Goal: Ask a question: Seek information or help from site administrators or community

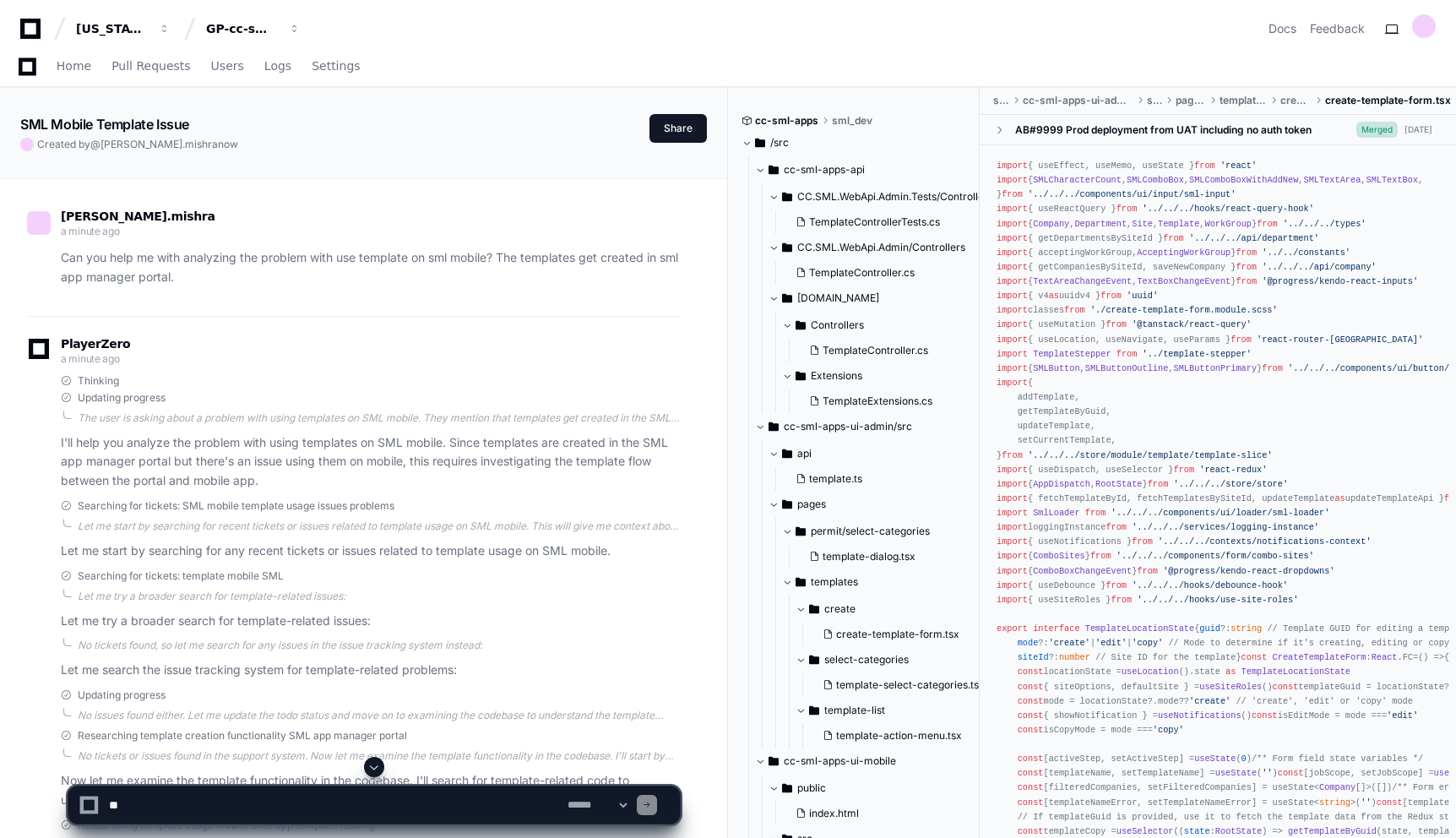
scroll to position [1147, 0]
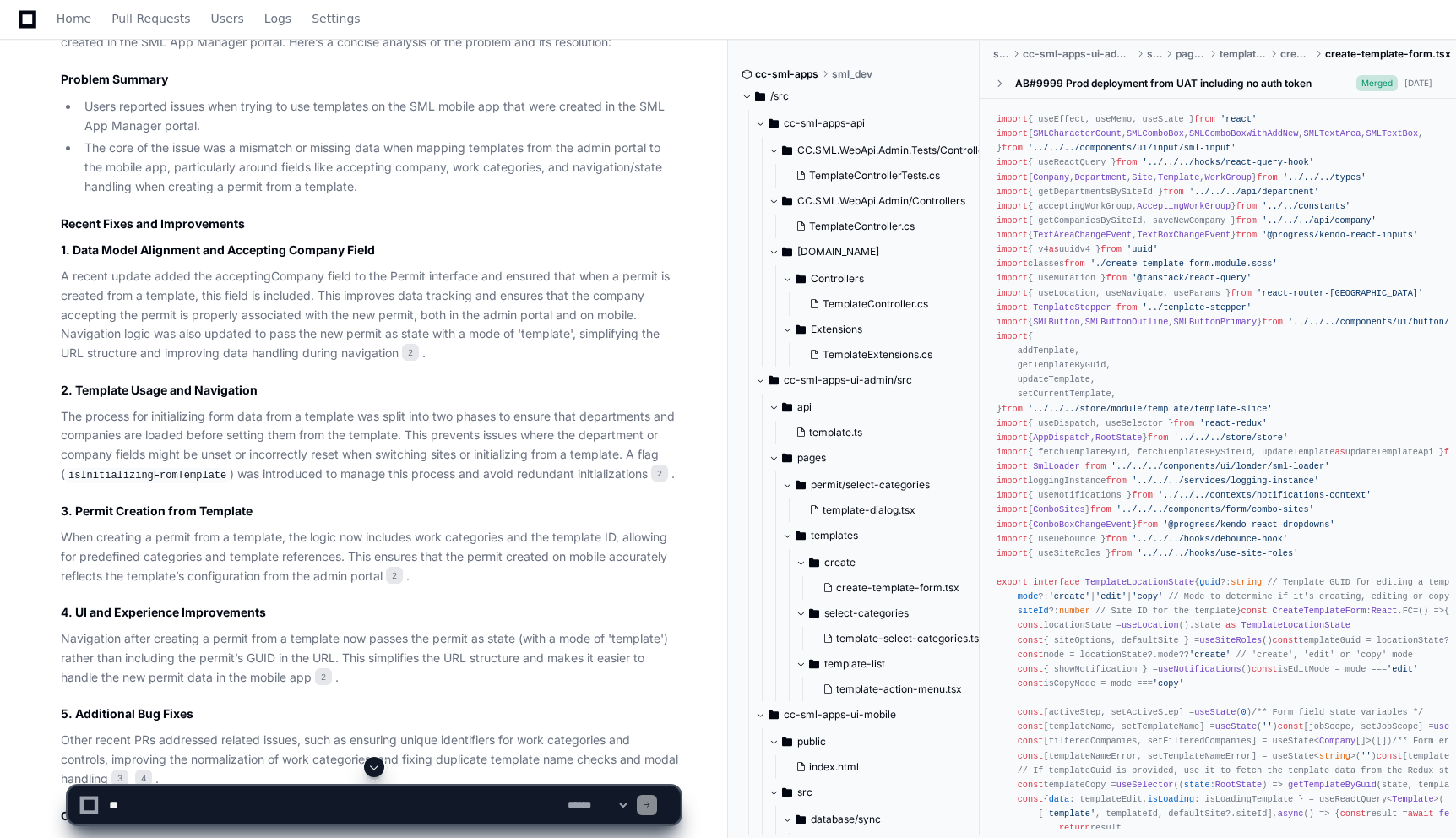
click at [673, 312] on p "A recent update added the acceptingCompany field to the Permit interface and en…" at bounding box center [371, 315] width 619 height 97
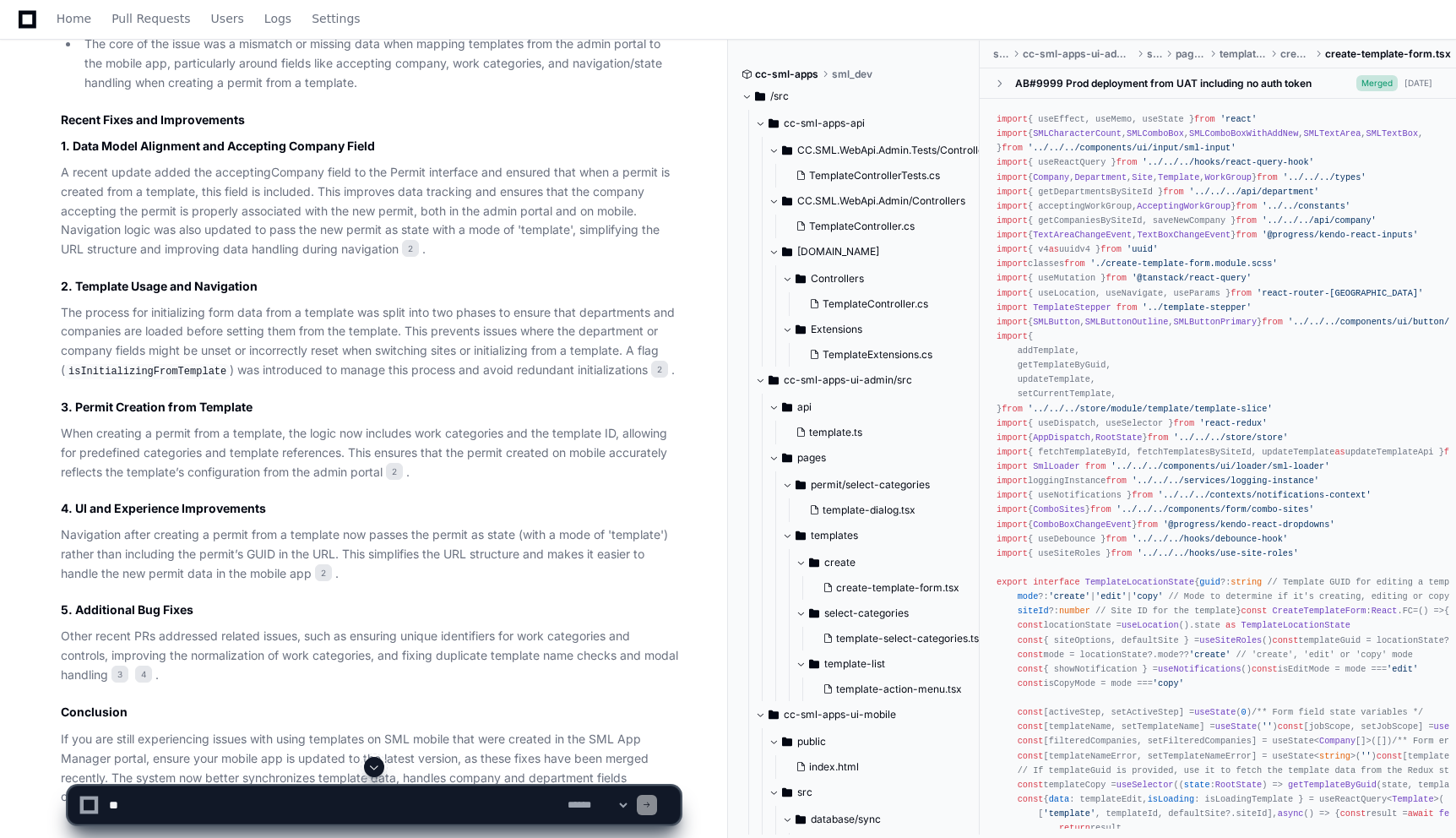
scroll to position [1353, 0]
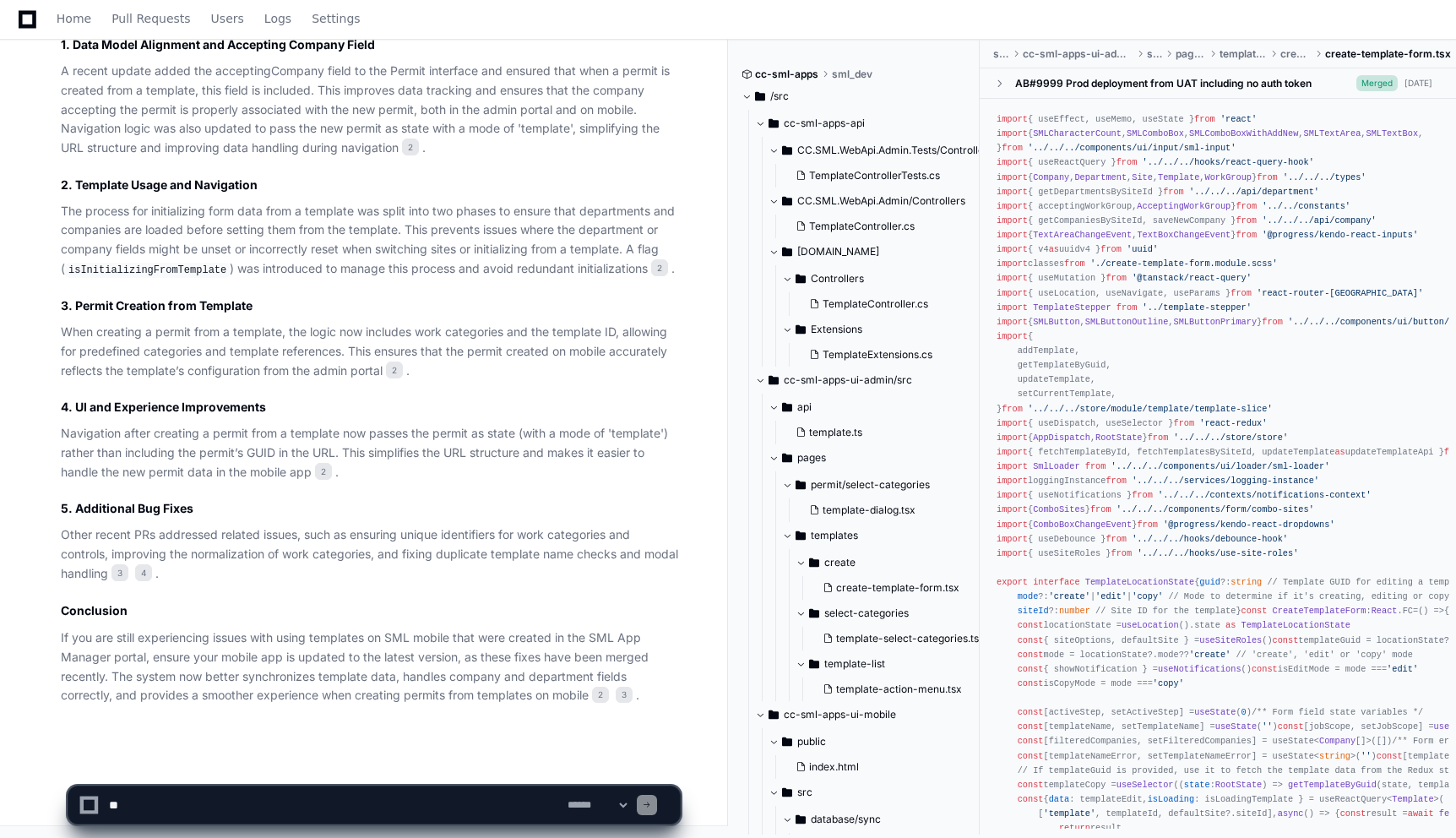
click at [442, 793] on textarea at bounding box center [335, 805] width 459 height 37
type textarea "*"
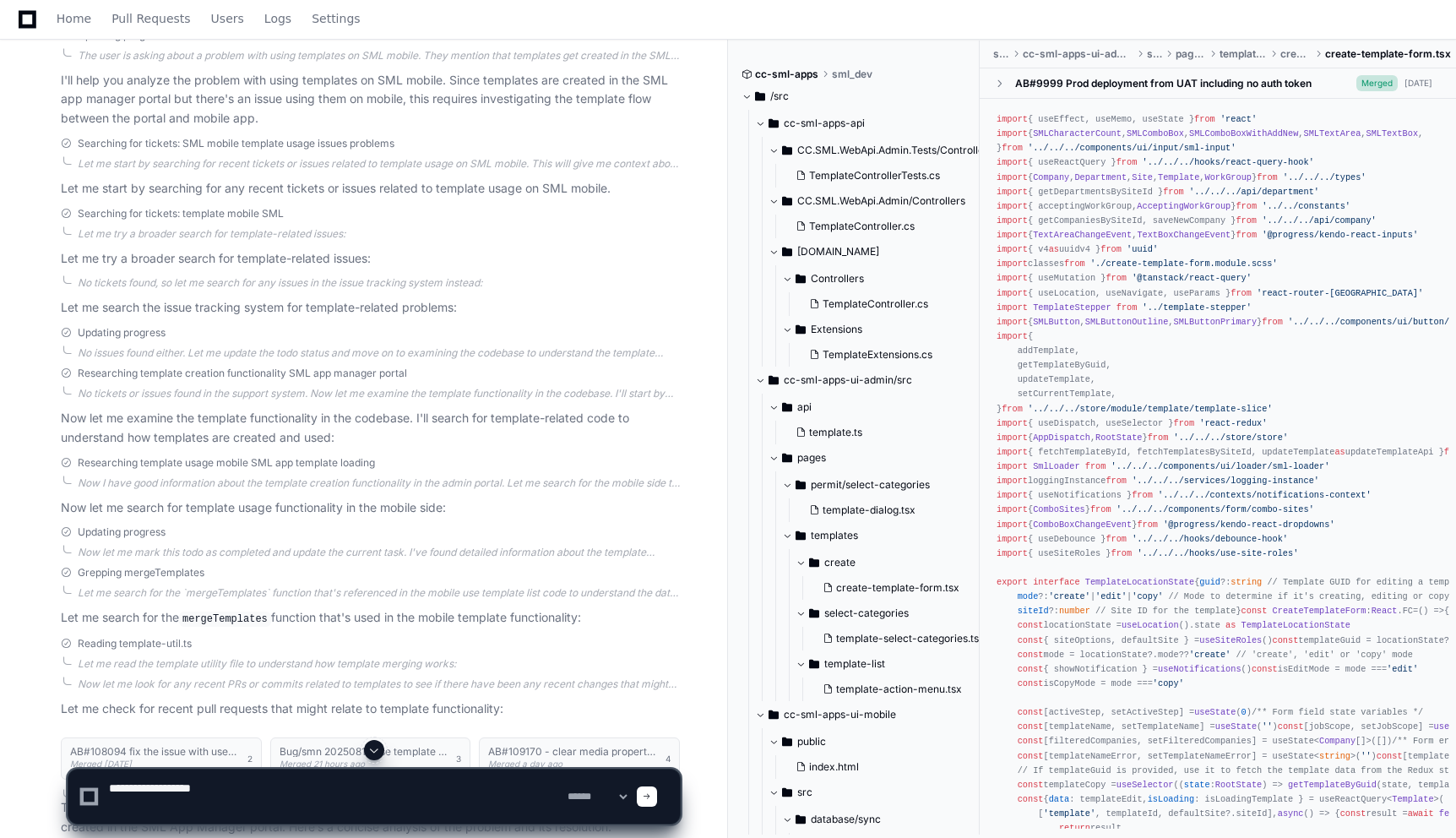
scroll to position [0, 0]
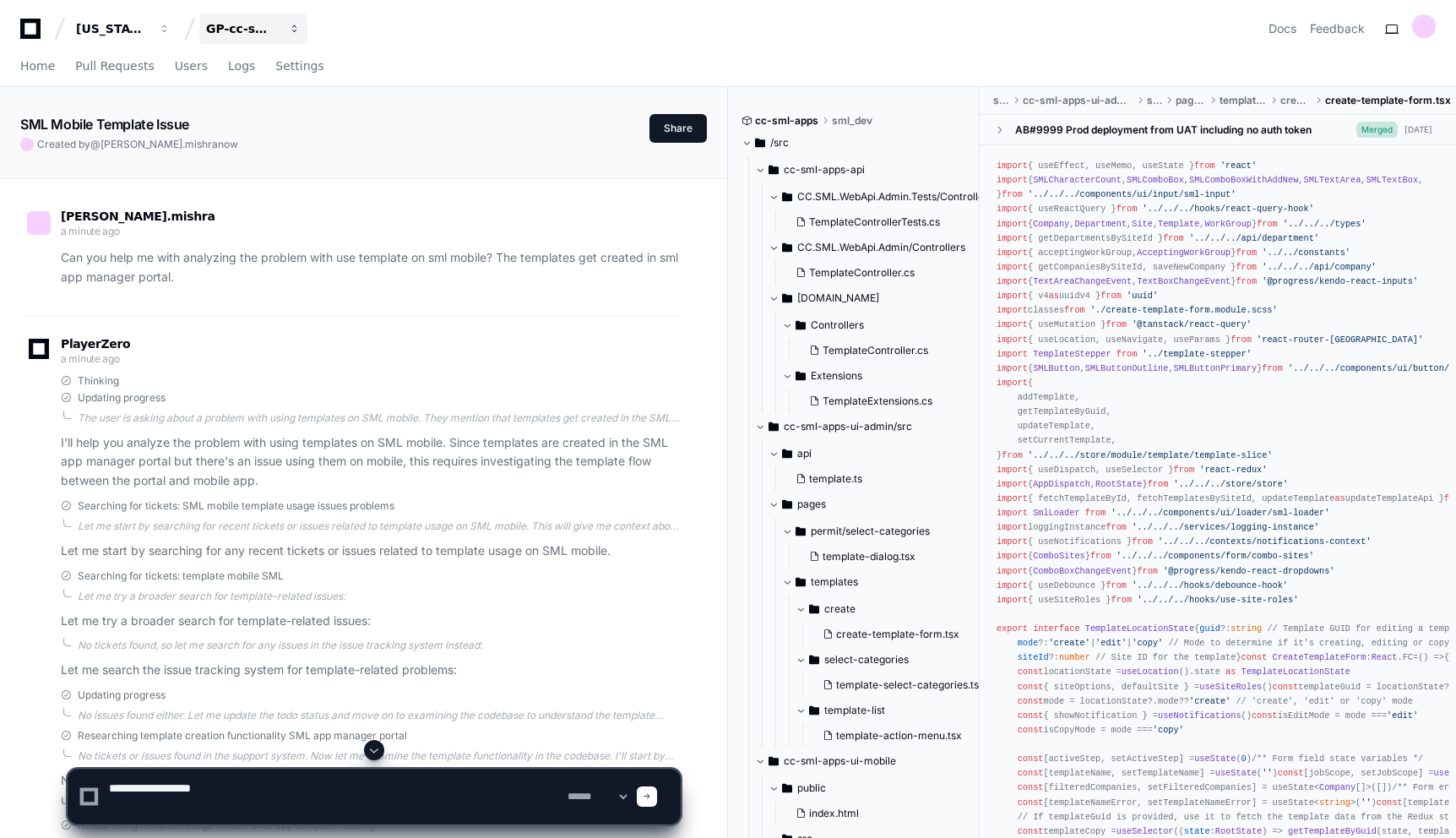
click at [287, 34] on button "GP-cc-sml-apps" at bounding box center [253, 28] width 108 height 30
click at [570, 216] on div "prakhar.mishra a minute ago" at bounding box center [353, 225] width 653 height 29
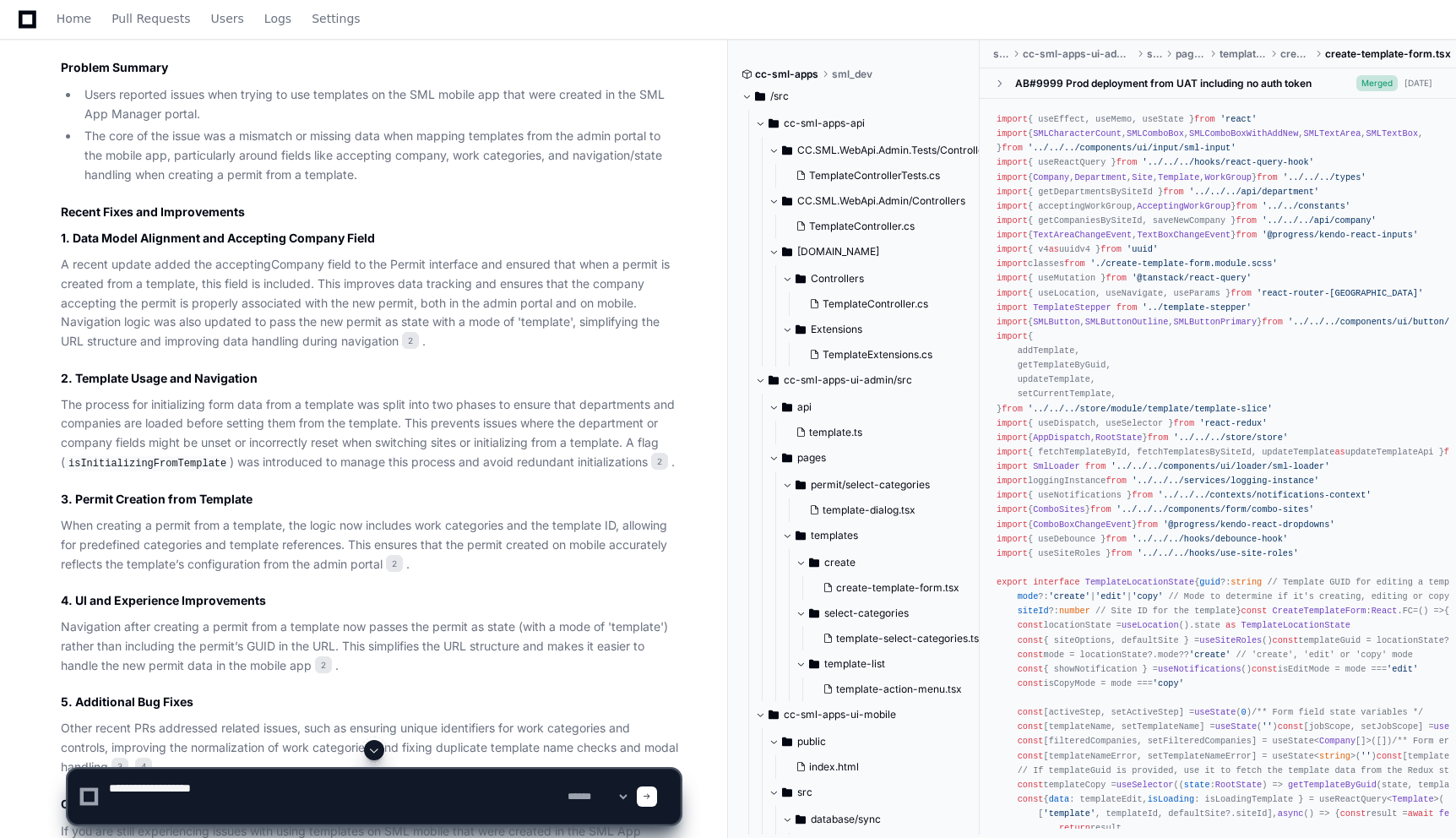
scroll to position [1353, 0]
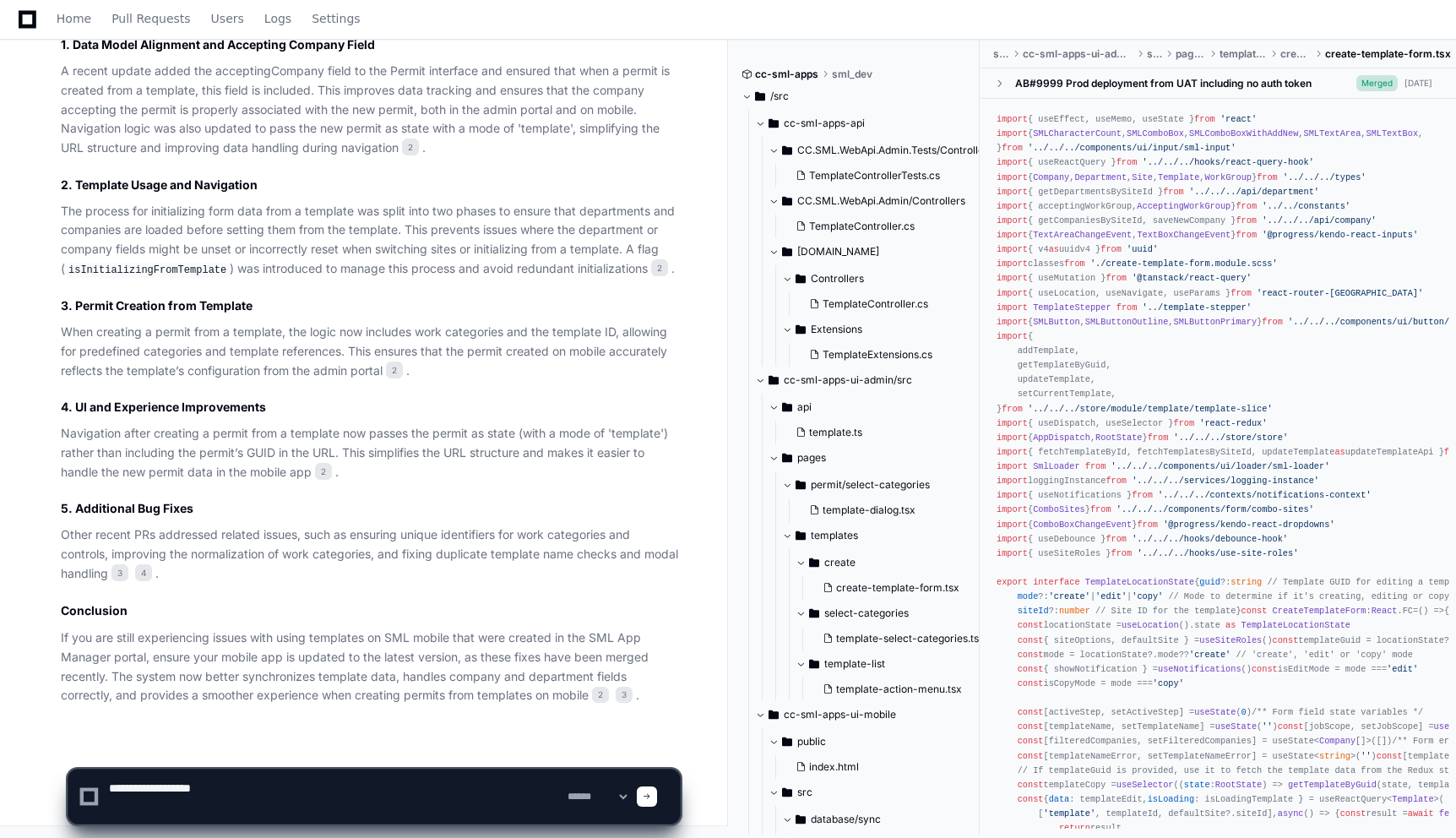
click at [319, 799] on textarea at bounding box center [335, 796] width 459 height 54
paste textarea "**********"
click at [349, 807] on textarea at bounding box center [335, 796] width 459 height 54
type textarea "**********"
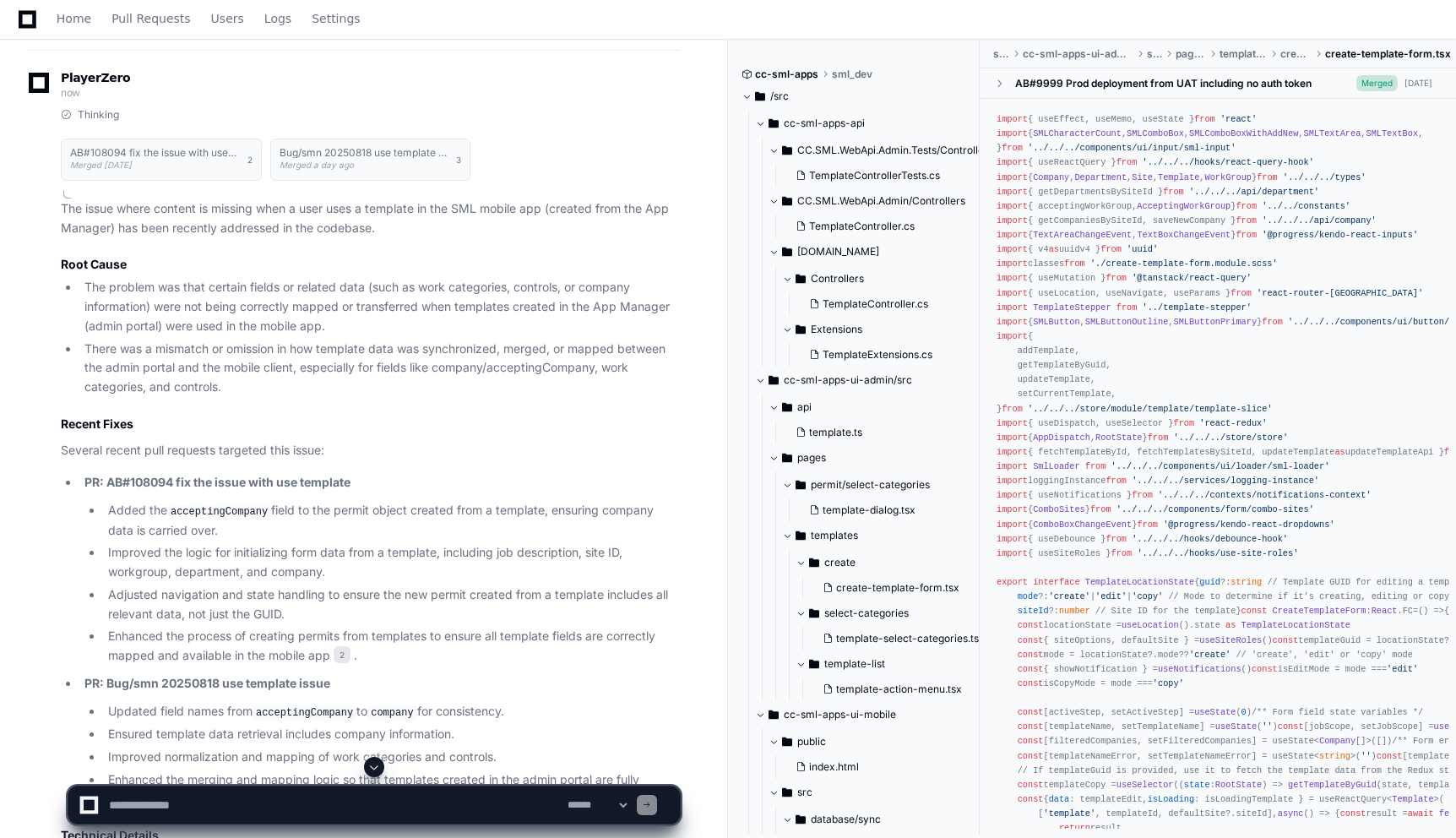
scroll to position [2153, 0]
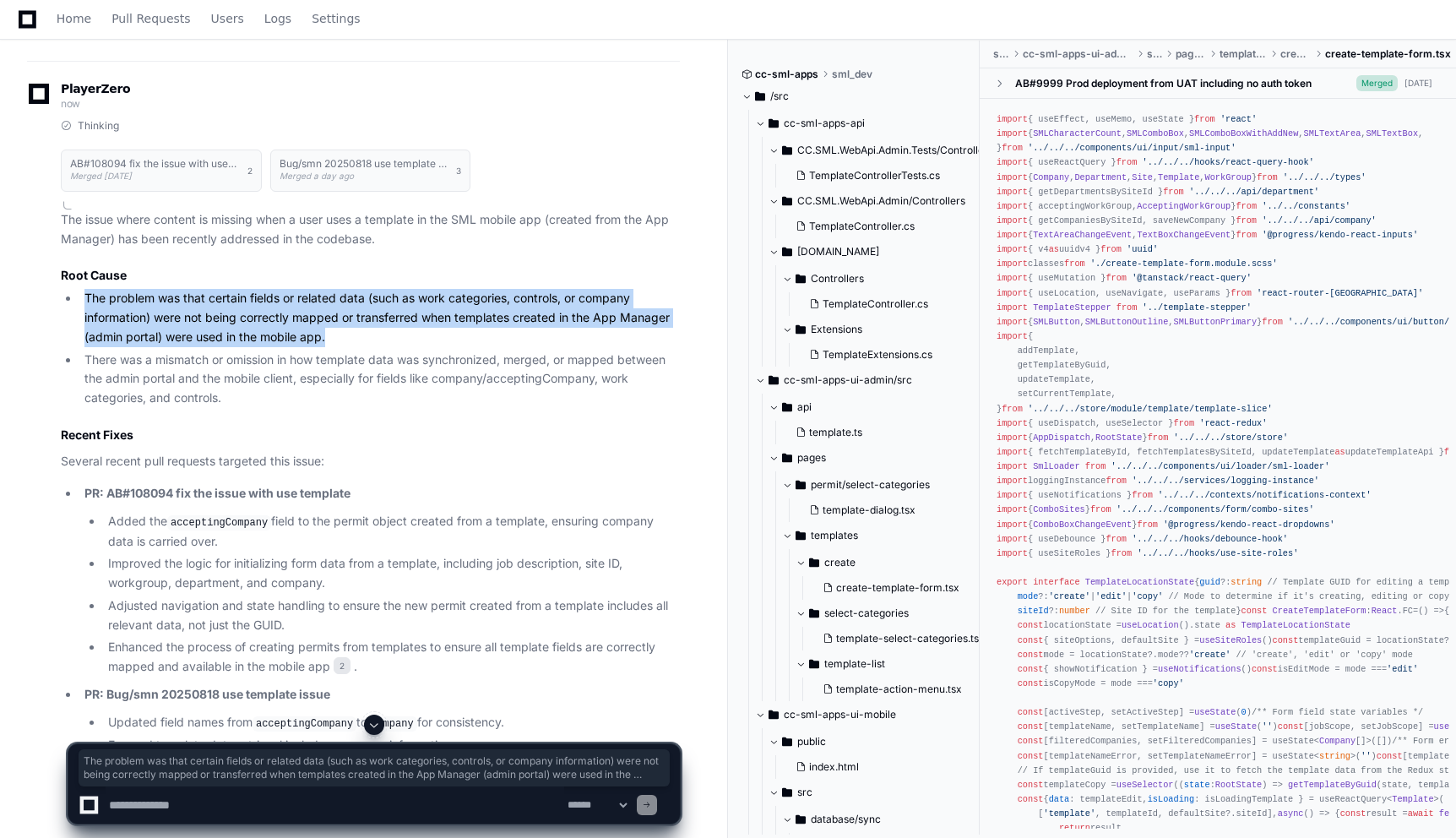
drag, startPoint x: 84, startPoint y: 295, endPoint x: 422, endPoint y: 332, distance: 340.0
click at [422, 332] on li "The problem was that certain fields or related data (such as work categories, c…" at bounding box center [379, 317] width 601 height 57
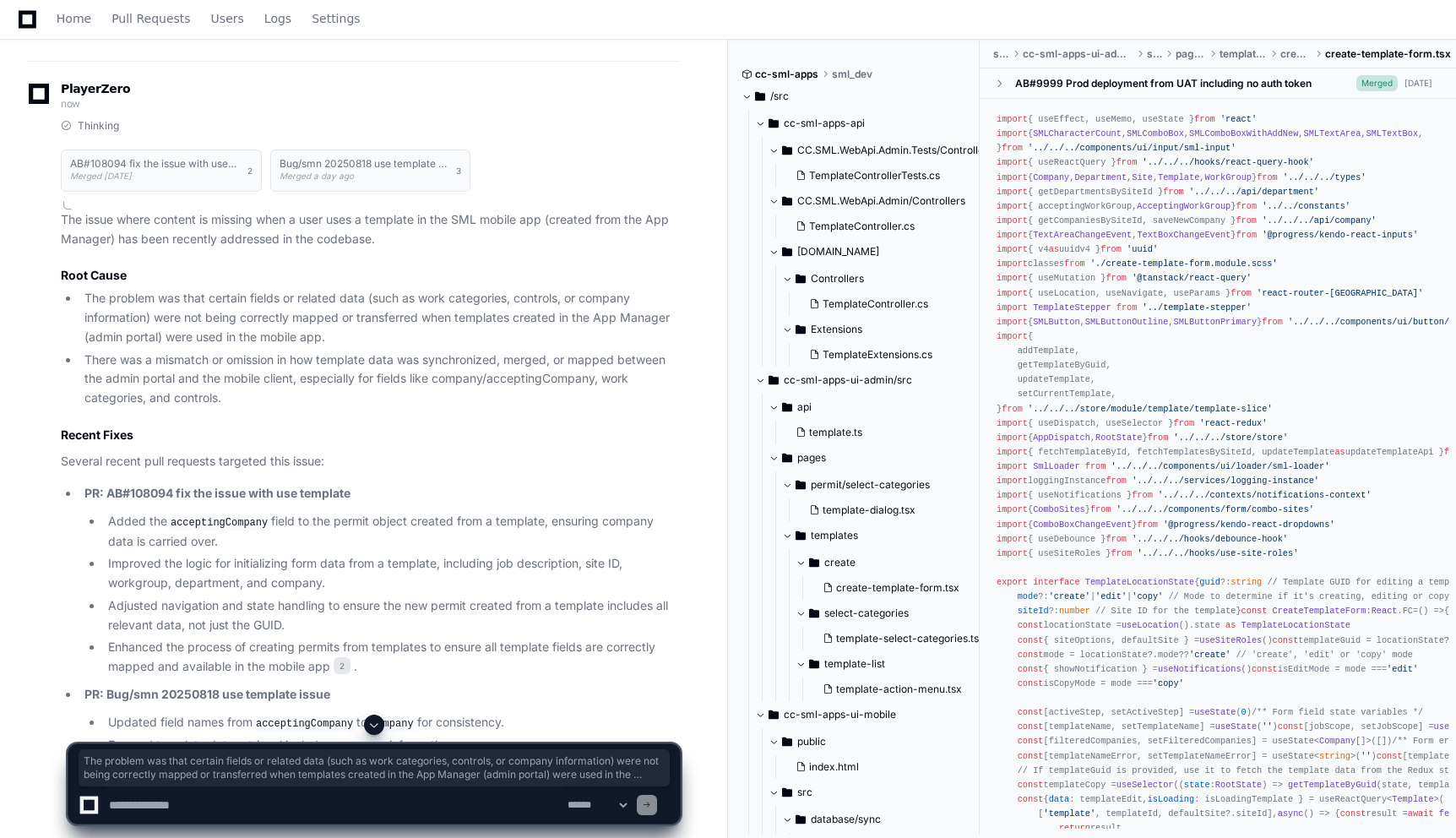
click at [478, 394] on li "There was a mismatch or omission in how template data was synchronized, merged,…" at bounding box center [379, 378] width 601 height 57
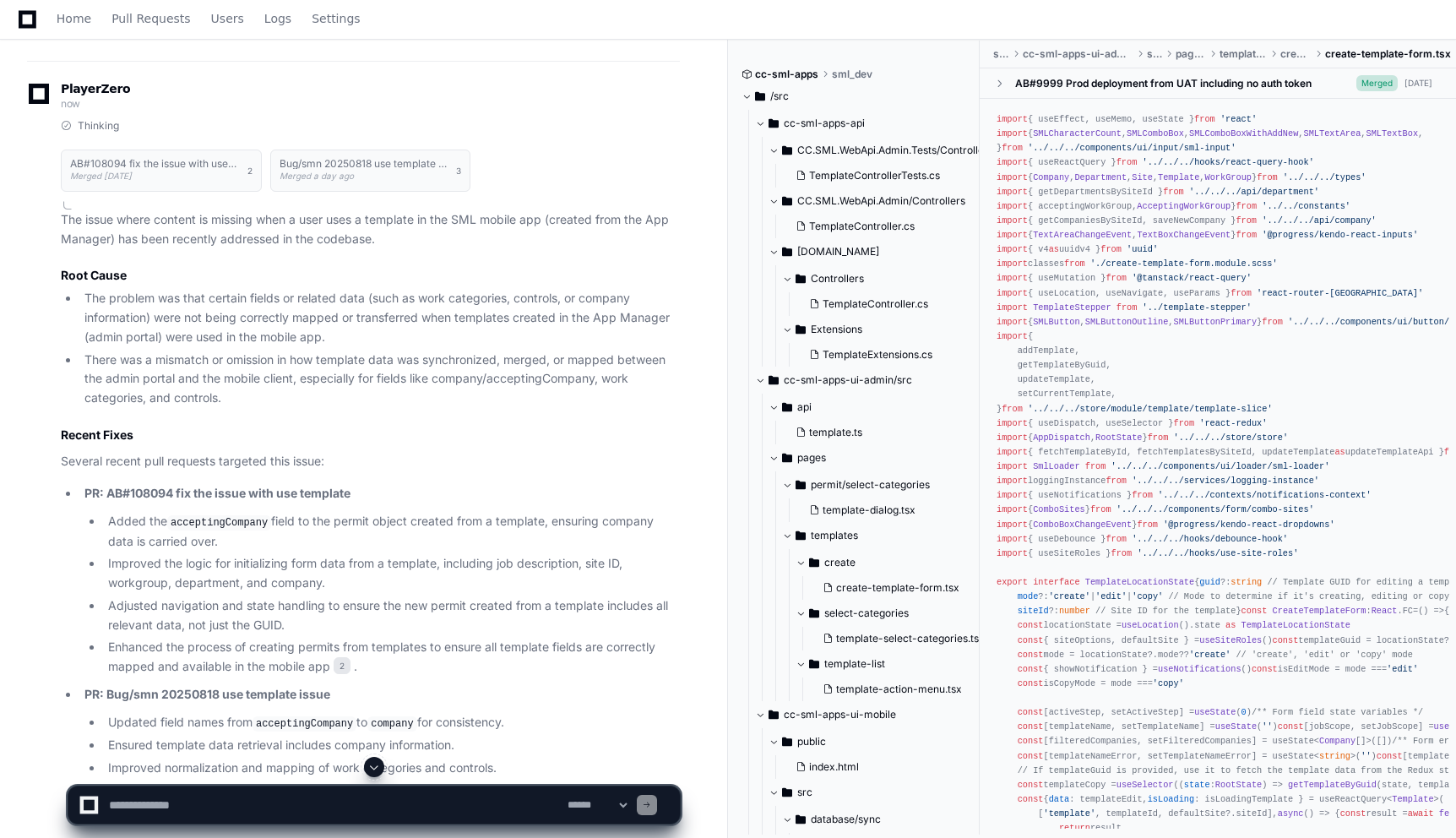
click at [507, 412] on article "The issue where content is missing when a user uses a template in the SML mobil…" at bounding box center [371, 693] width 619 height 967
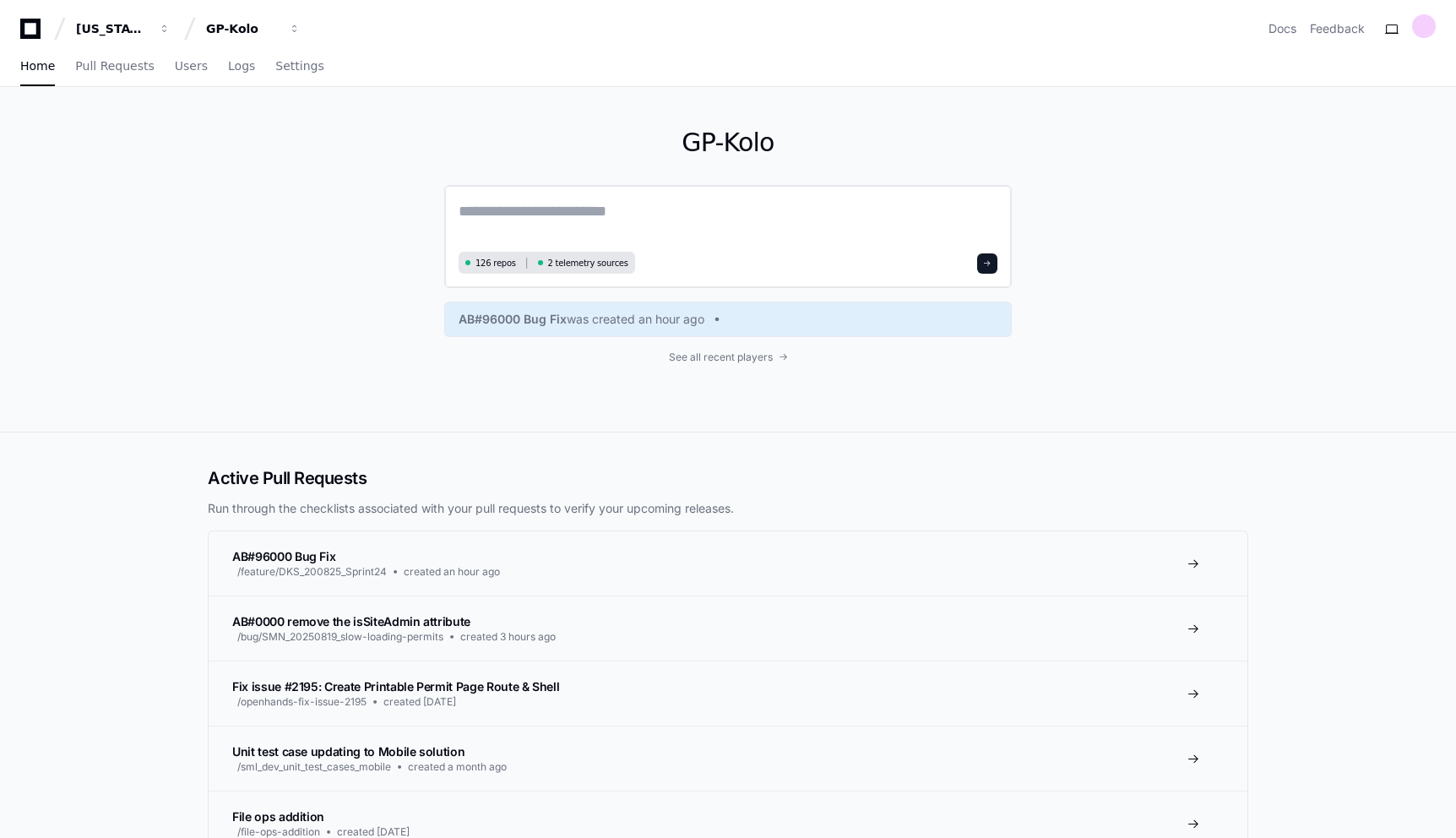
click at [604, 197] on div "126 repos 2 telemetry sources" at bounding box center [728, 236] width 568 height 103
click at [609, 209] on textarea at bounding box center [728, 223] width 539 height 47
type textarea "**********"
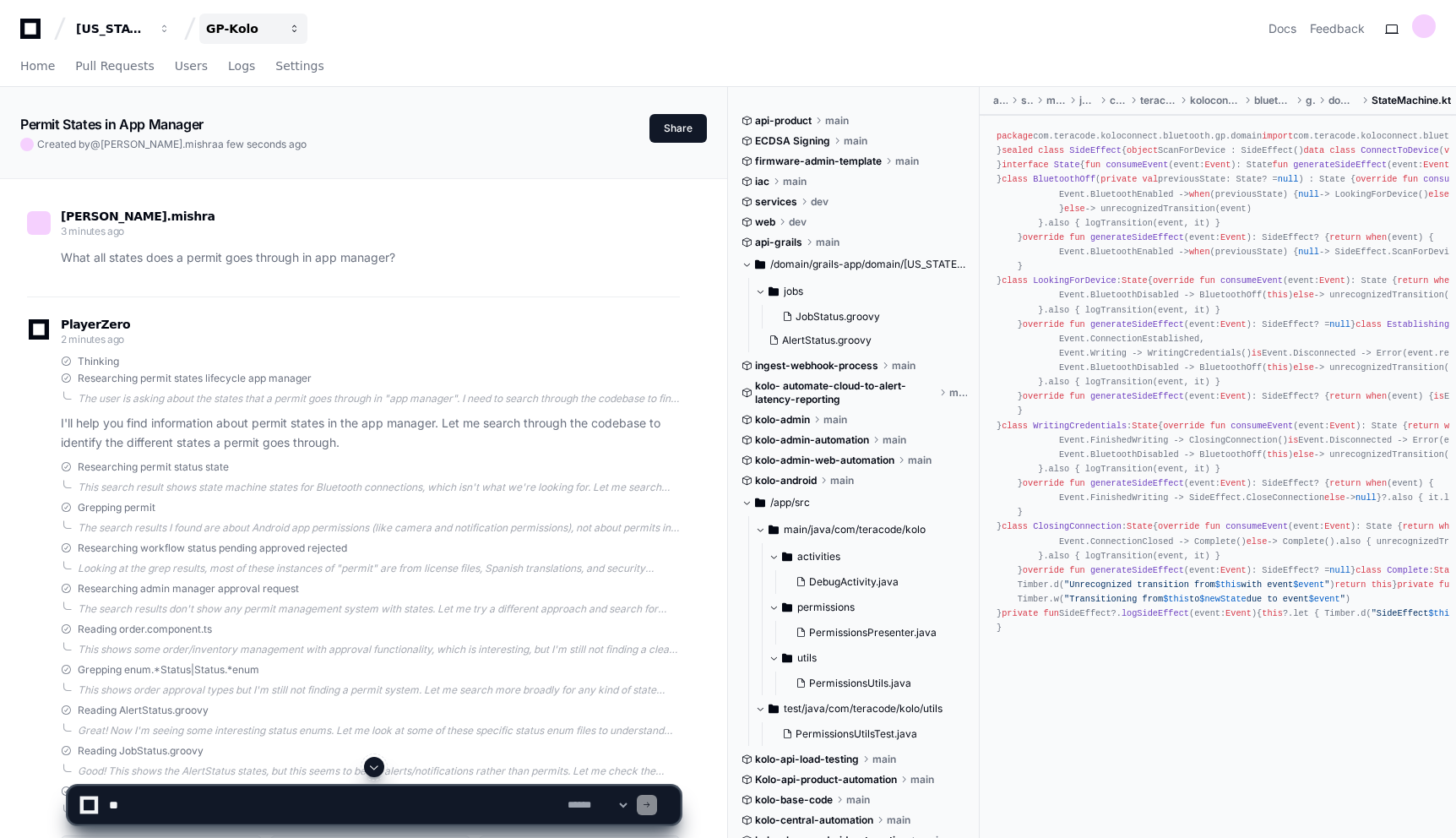
click at [170, 30] on span "button" at bounding box center [164, 29] width 12 height 12
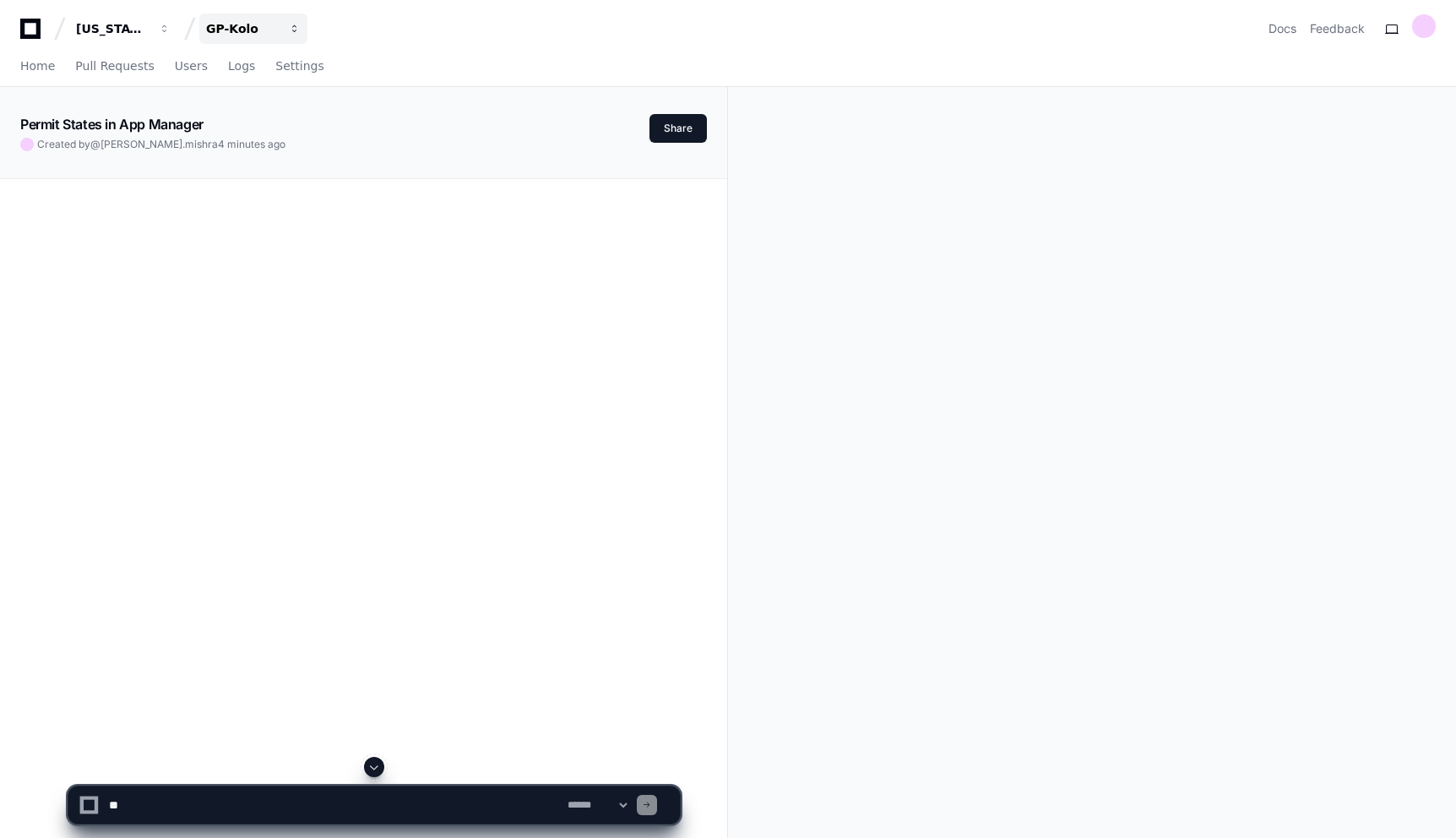
click at [170, 25] on span "button" at bounding box center [164, 29] width 12 height 12
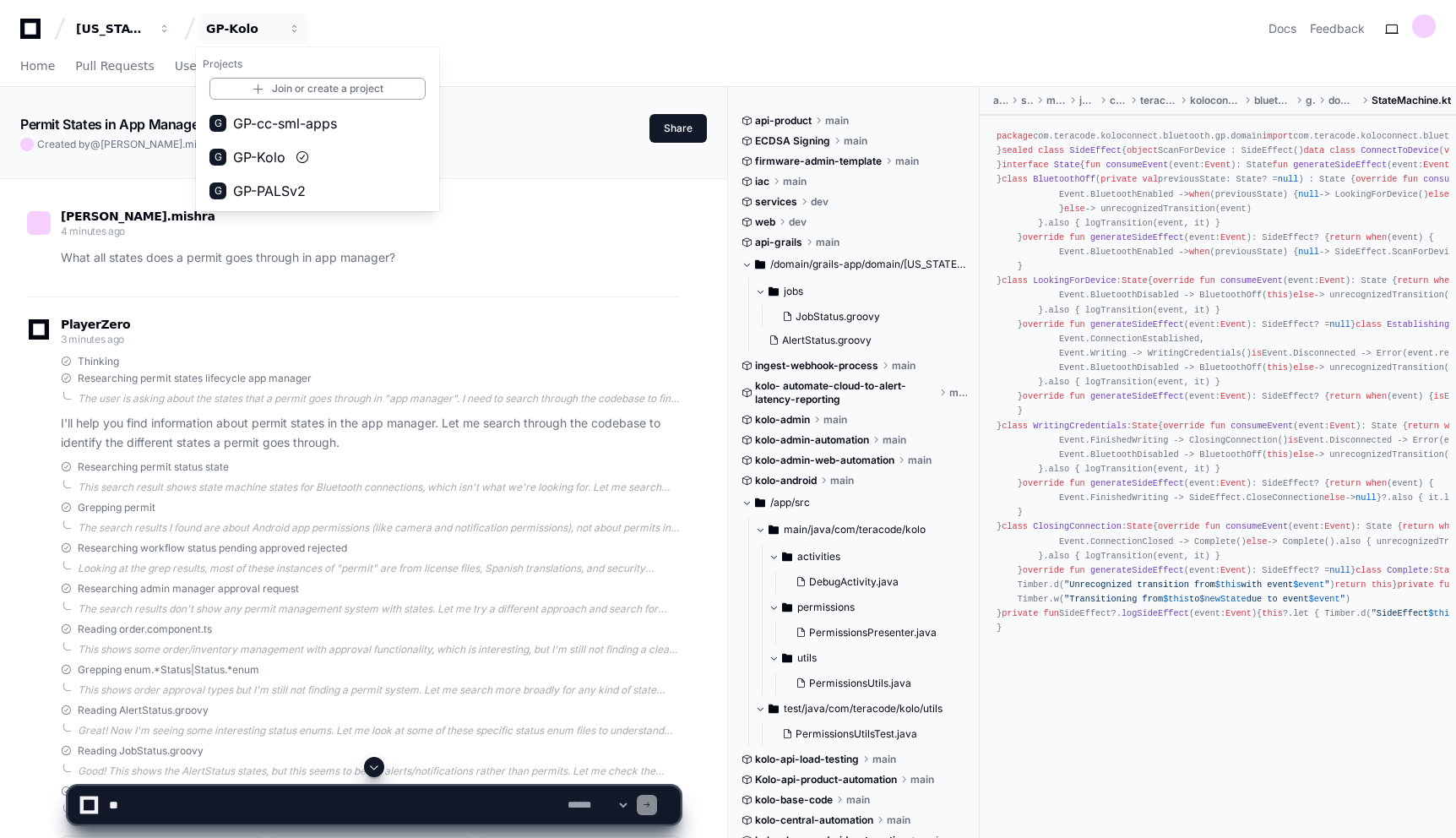
click at [182, 263] on p "What all states does a permit goes through in app manager?" at bounding box center [371, 258] width 619 height 19
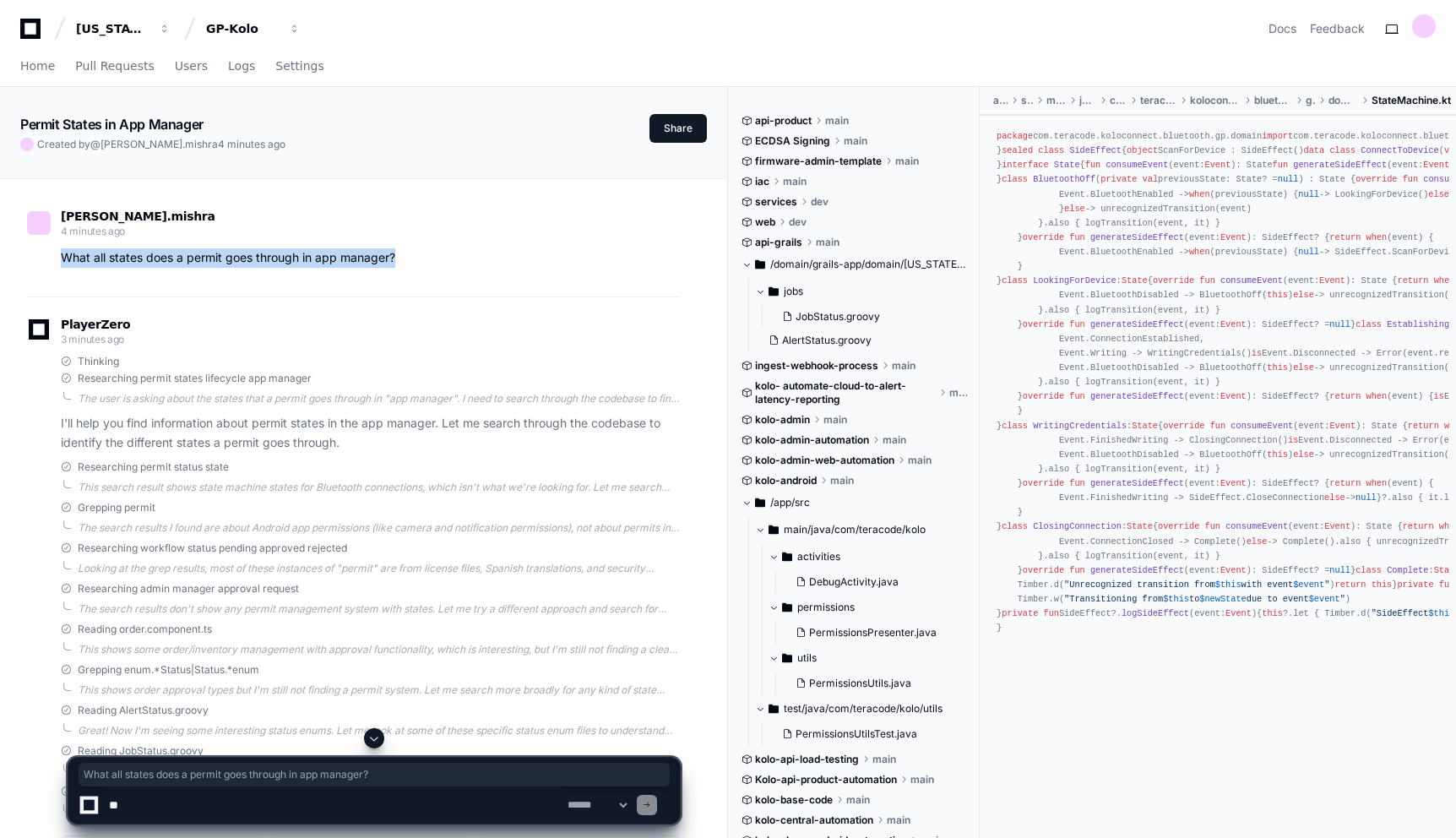
drag, startPoint x: 63, startPoint y: 257, endPoint x: 423, endPoint y: 254, distance: 360.0
click at [423, 254] on p "What all states does a permit goes through in app manager?" at bounding box center [371, 258] width 619 height 19
copy p "What all states does a permit goes through in app manager?"
click at [40, 64] on span "Home" at bounding box center [38, 66] width 35 height 10
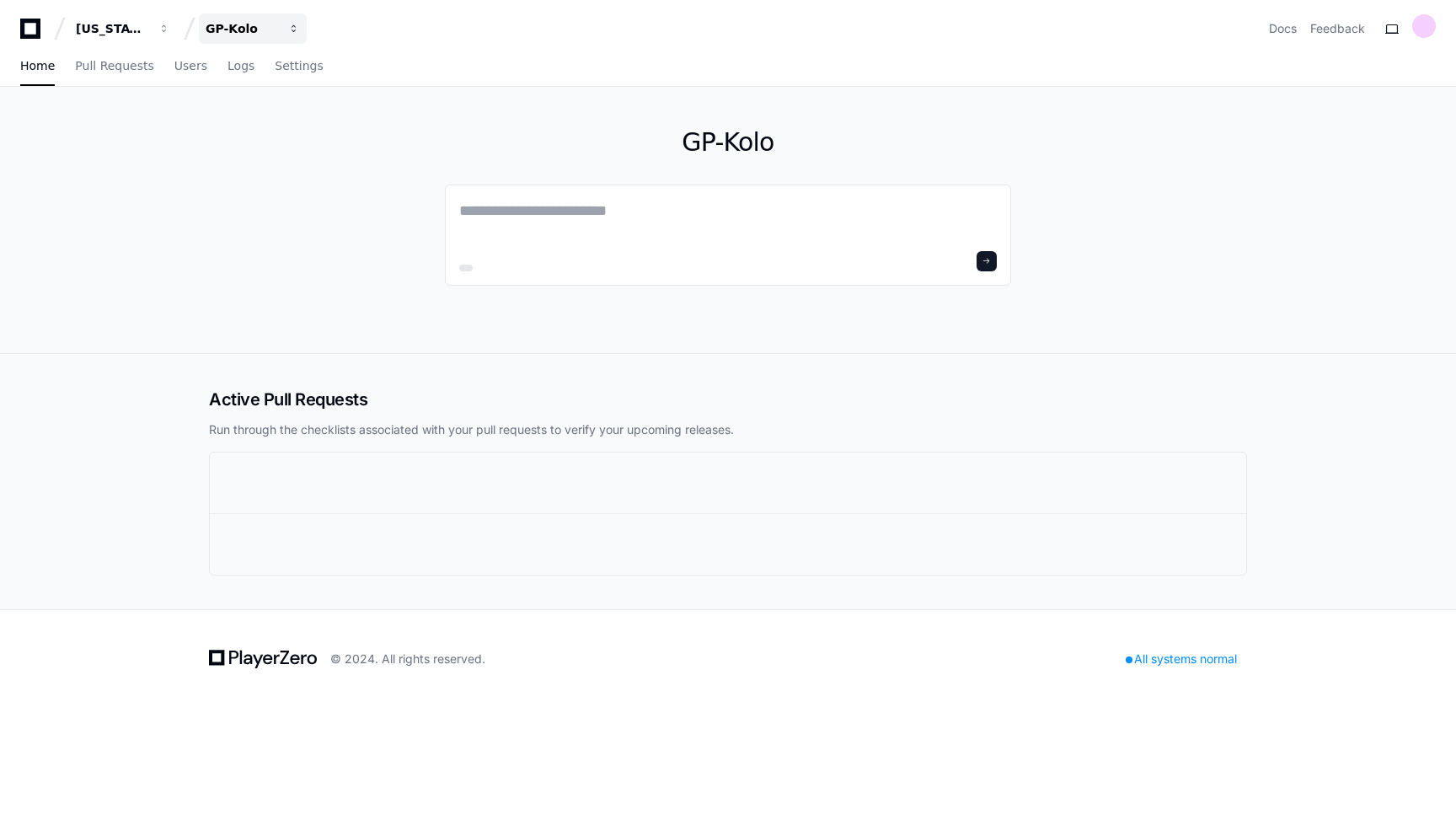
click at [288, 29] on button "GP-Kolo" at bounding box center [253, 28] width 108 height 30
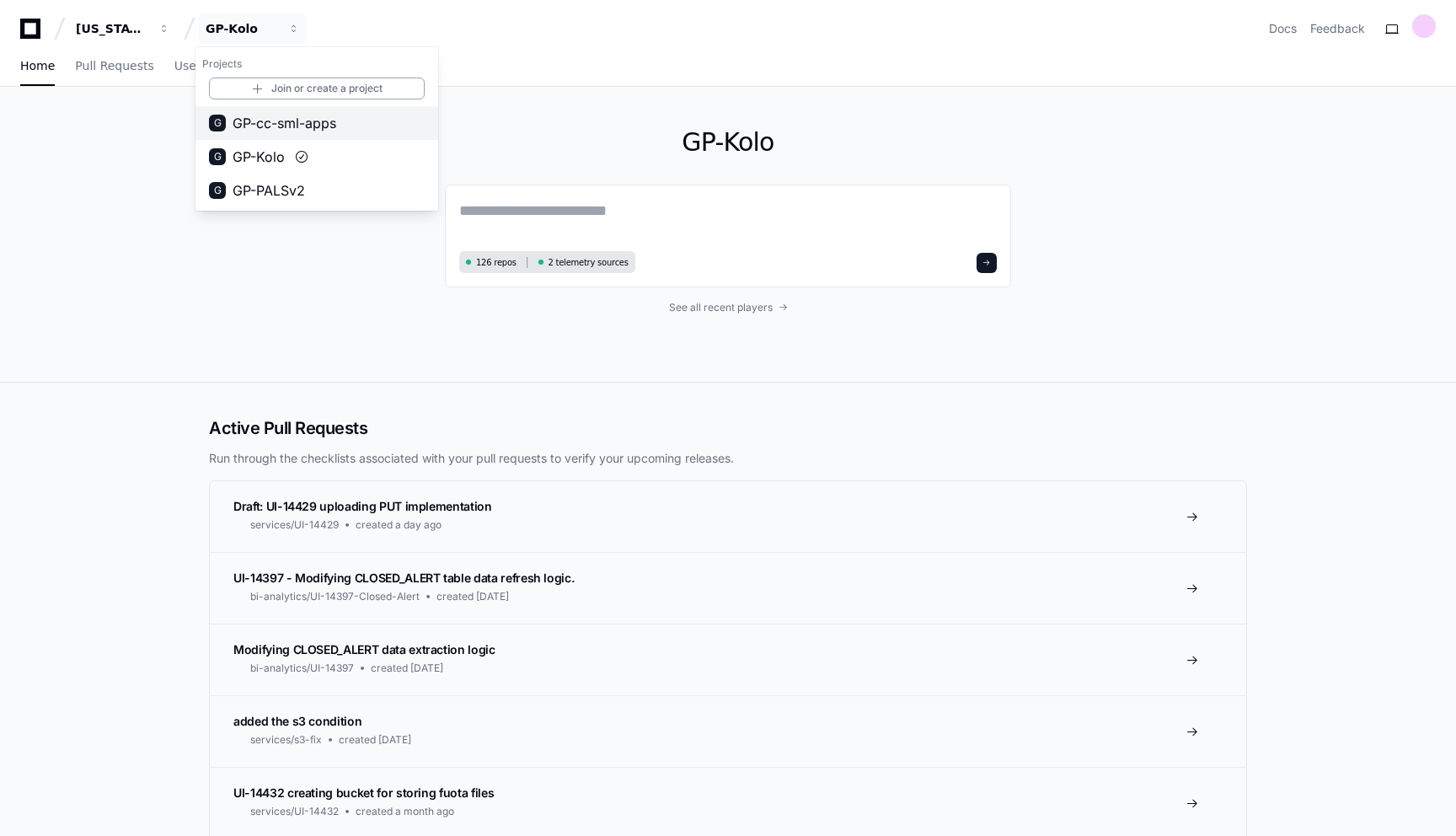
click at [315, 134] on button "G GP-cc-sml-apps" at bounding box center [317, 123] width 242 height 34
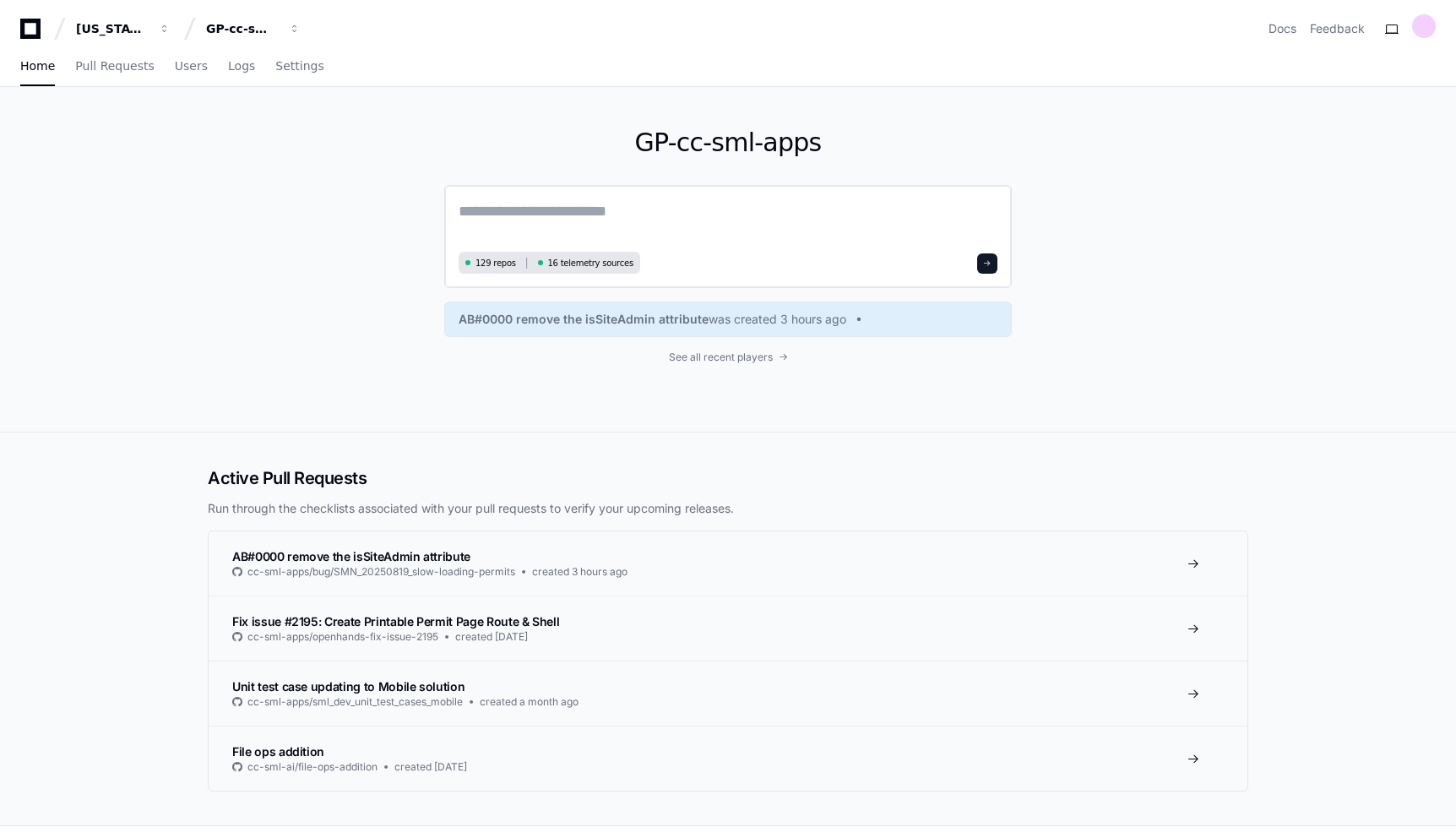
click at [568, 215] on textarea at bounding box center [728, 223] width 539 height 47
paste textarea "**********"
type textarea "**********"
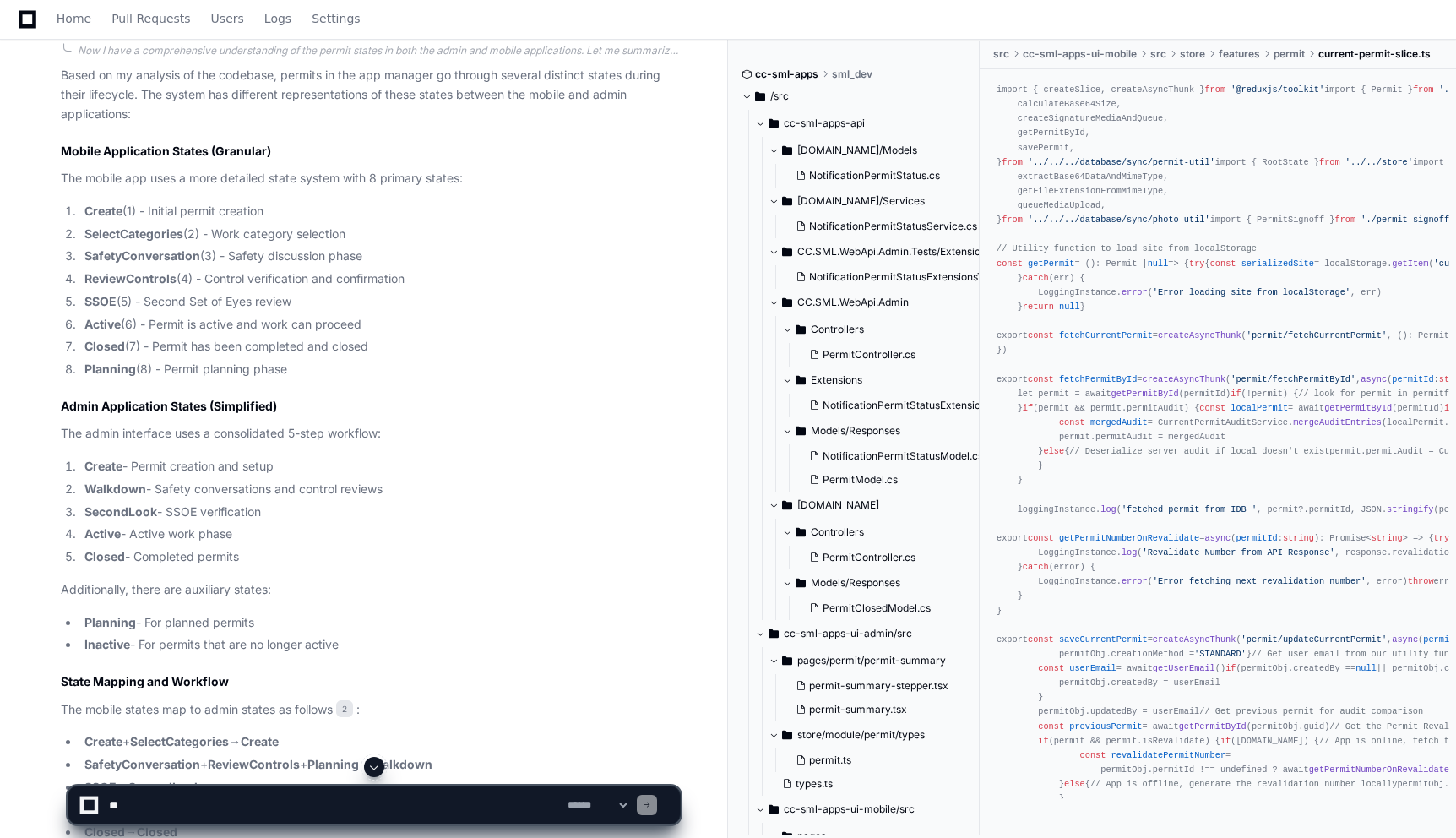
scroll to position [693, 0]
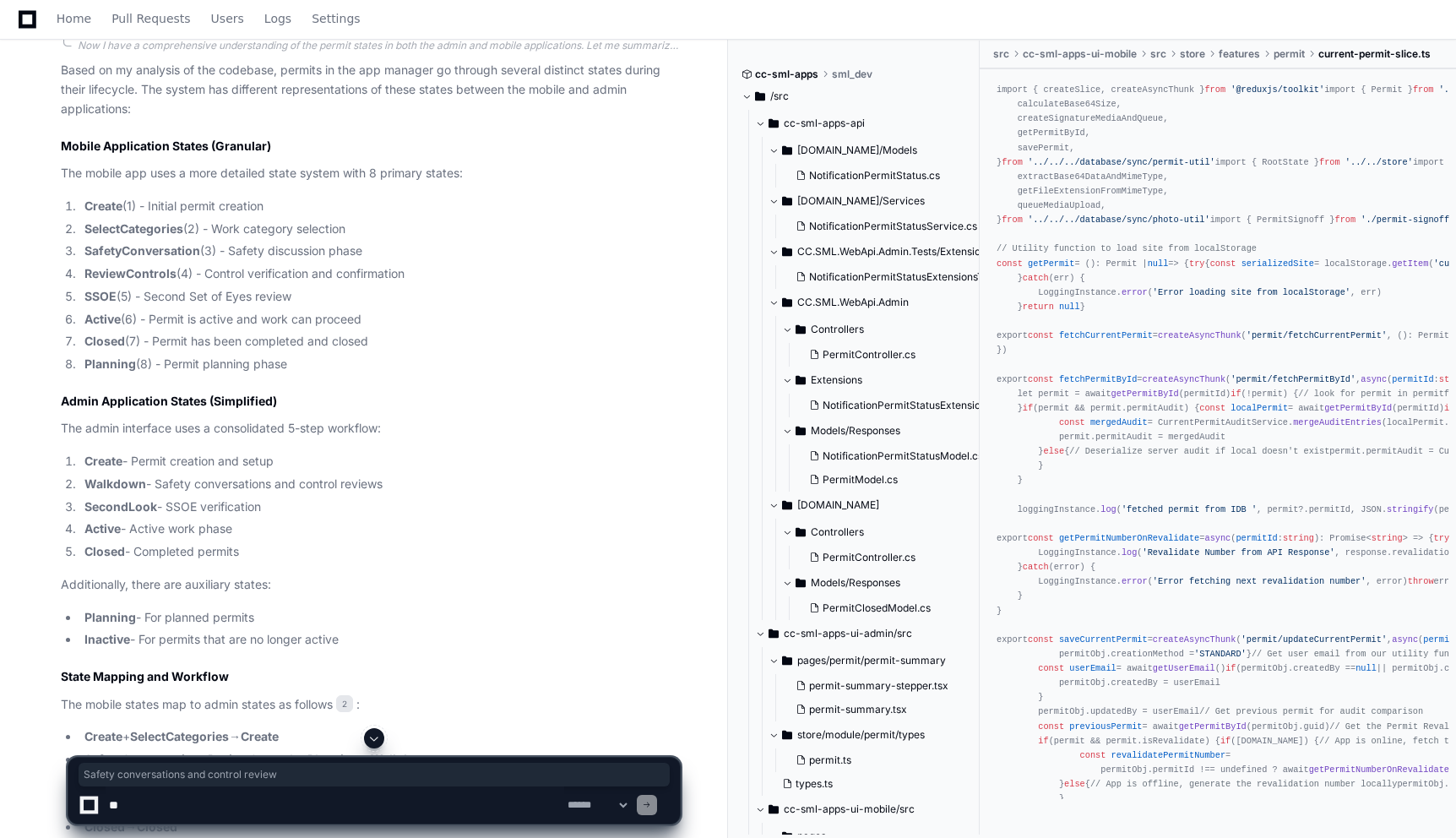
drag, startPoint x: 157, startPoint y: 484, endPoint x: 415, endPoint y: 481, distance: 258.0
click at [415, 481] on li "Walkdown - Safety conversations and control reviews" at bounding box center [379, 485] width 601 height 19
click at [288, 504] on li "SecondLook - SSOE verification" at bounding box center [379, 507] width 601 height 19
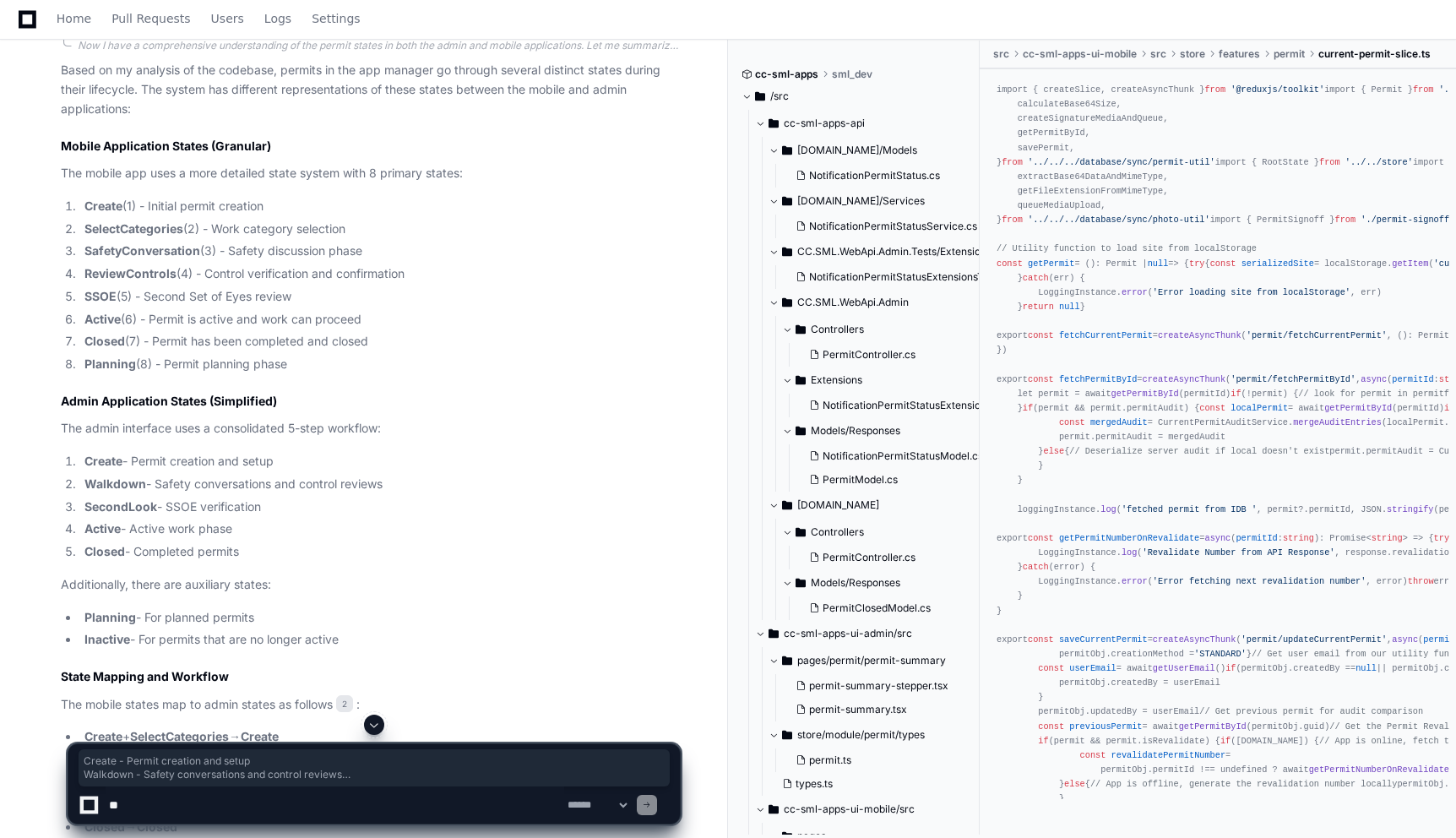
drag, startPoint x: 83, startPoint y: 462, endPoint x: 389, endPoint y: 551, distance: 318.7
click at [389, 551] on ol "Create - Permit creation and setup Walkdown - Safety conversations and control …" at bounding box center [371, 506] width 619 height 109
click at [528, 467] on li "Create - Permit creation and setup" at bounding box center [379, 462] width 601 height 19
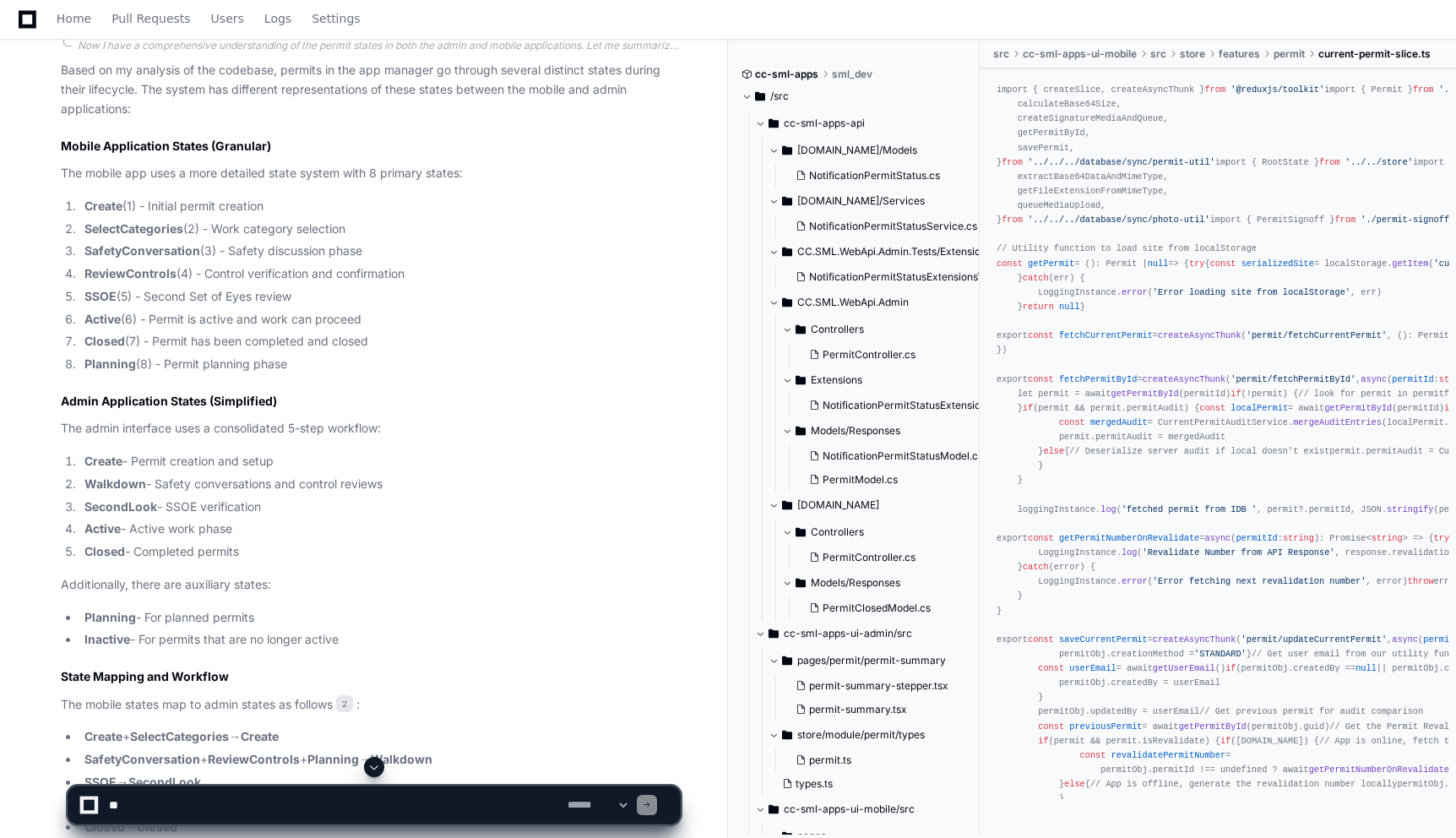
click at [715, 391] on div "prakhar.mishra a minute ago What all states does a permit goes through in app m…" at bounding box center [364, 468] width 728 height 1967
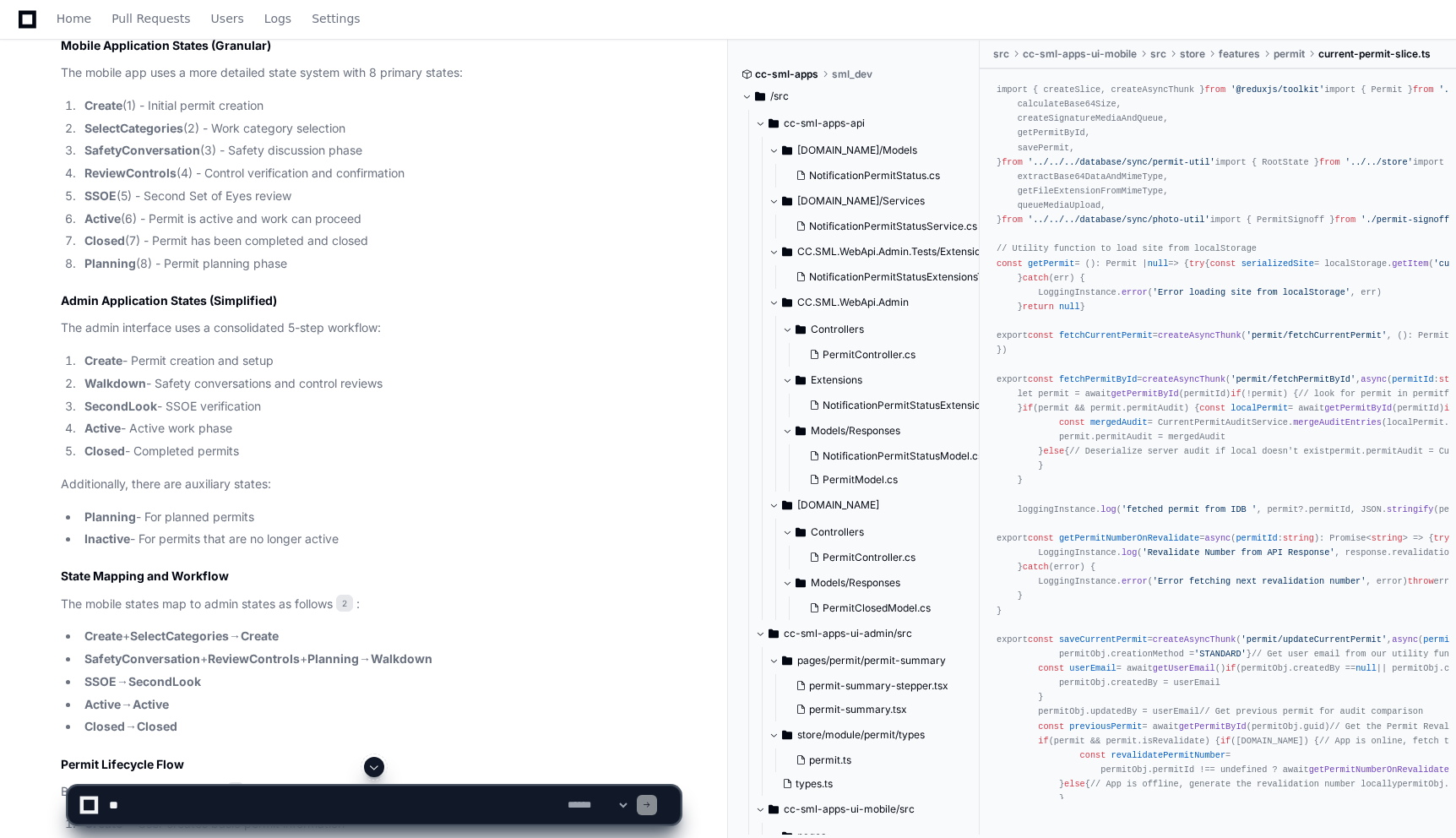
scroll to position [770, 0]
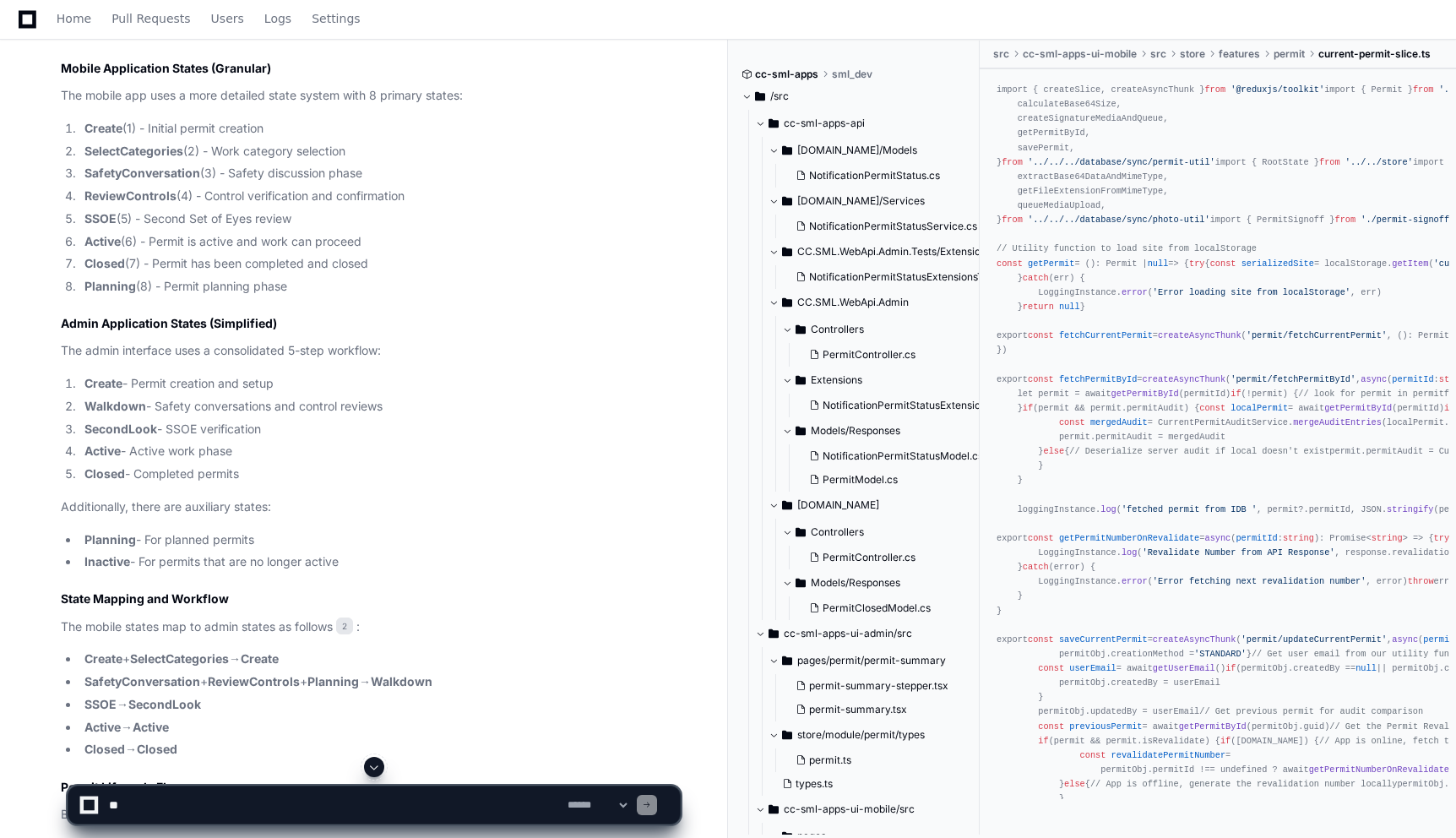
click at [575, 397] on li "Walkdown - Safety conversations and control reviews" at bounding box center [379, 406] width 601 height 19
click at [712, 443] on div "prakhar.mishra a minute ago What all states does a permit goes through in app m…" at bounding box center [364, 391] width 728 height 1967
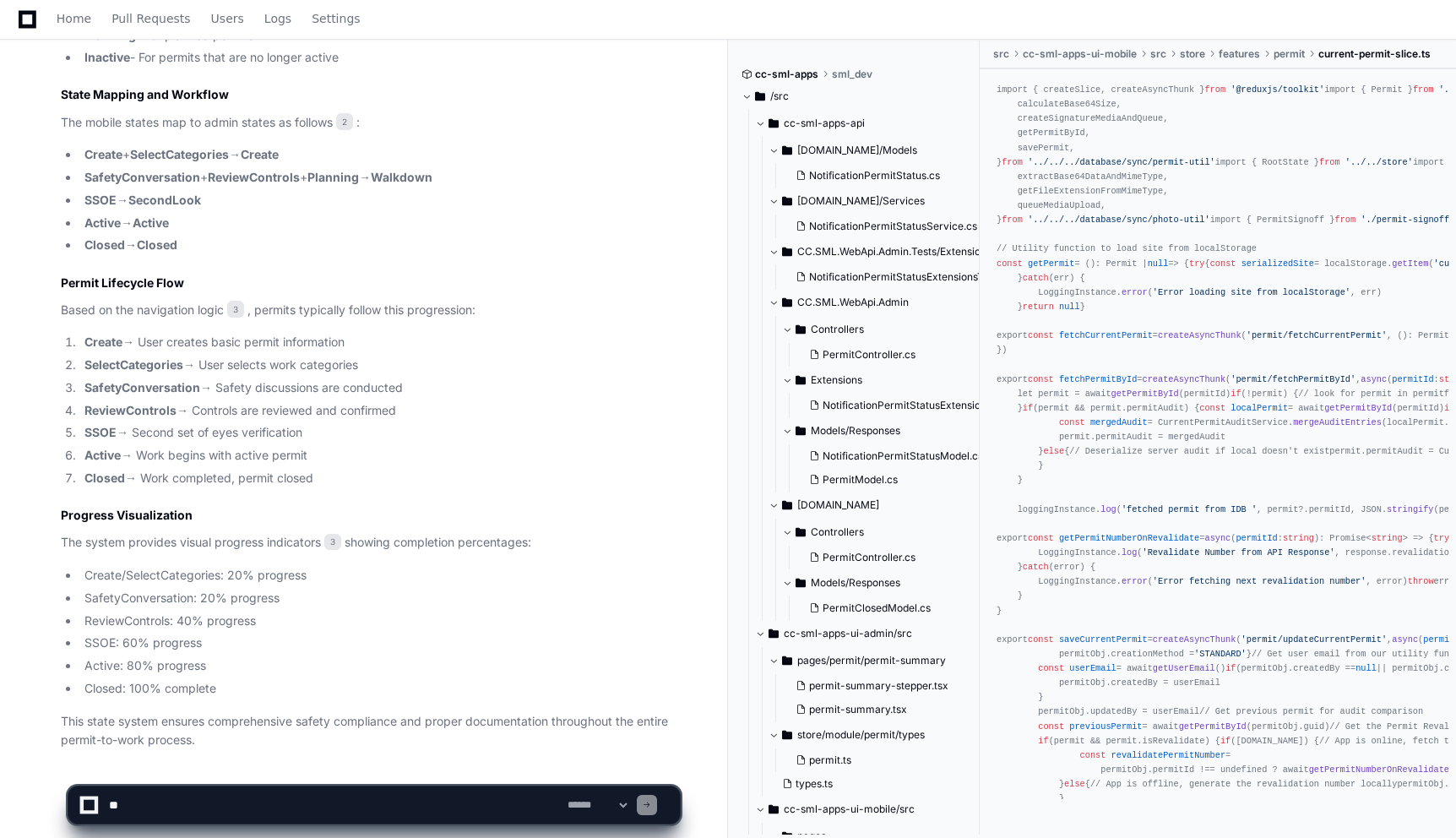
scroll to position [1321, 0]
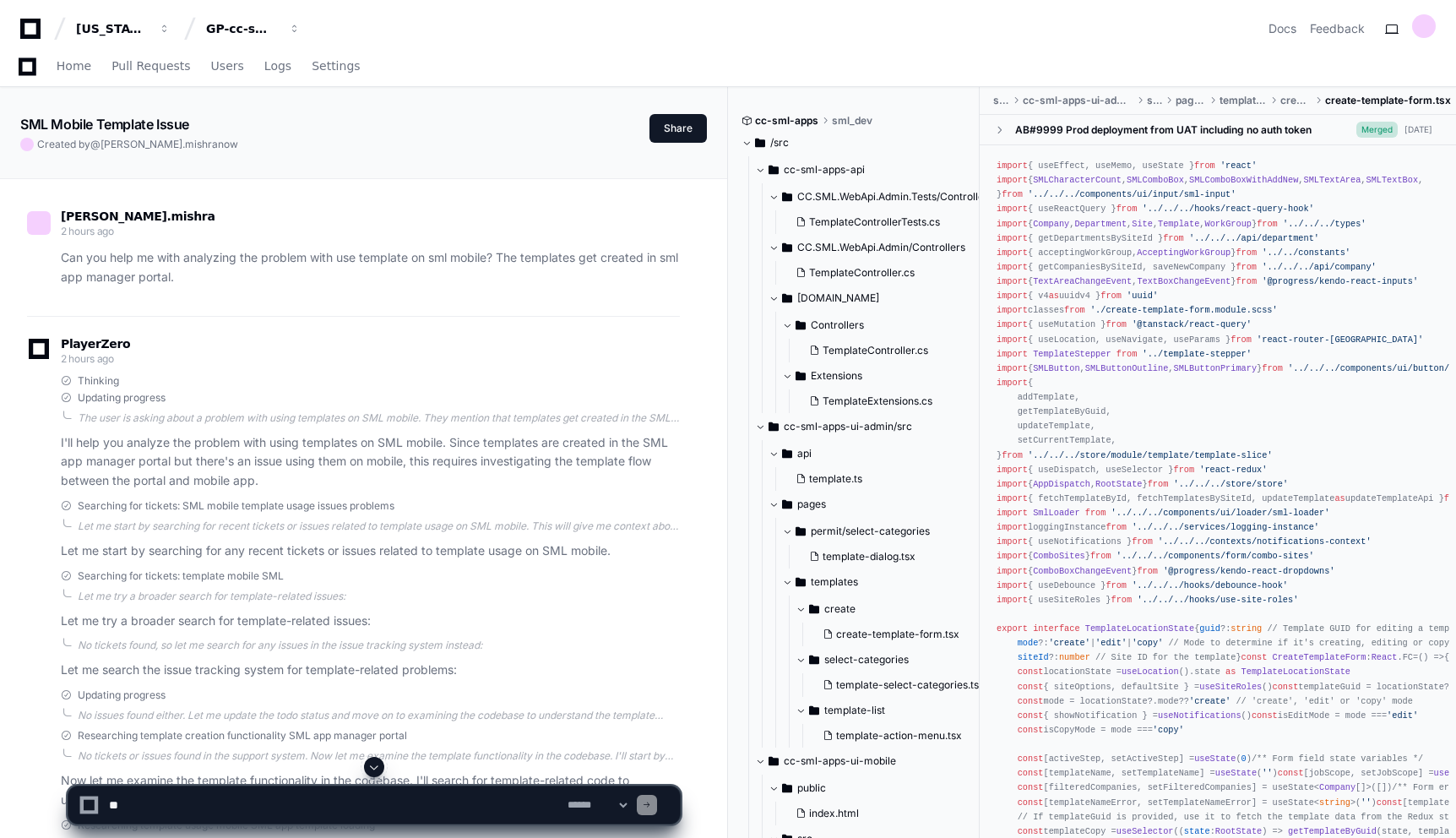
scroll to position [2348, 0]
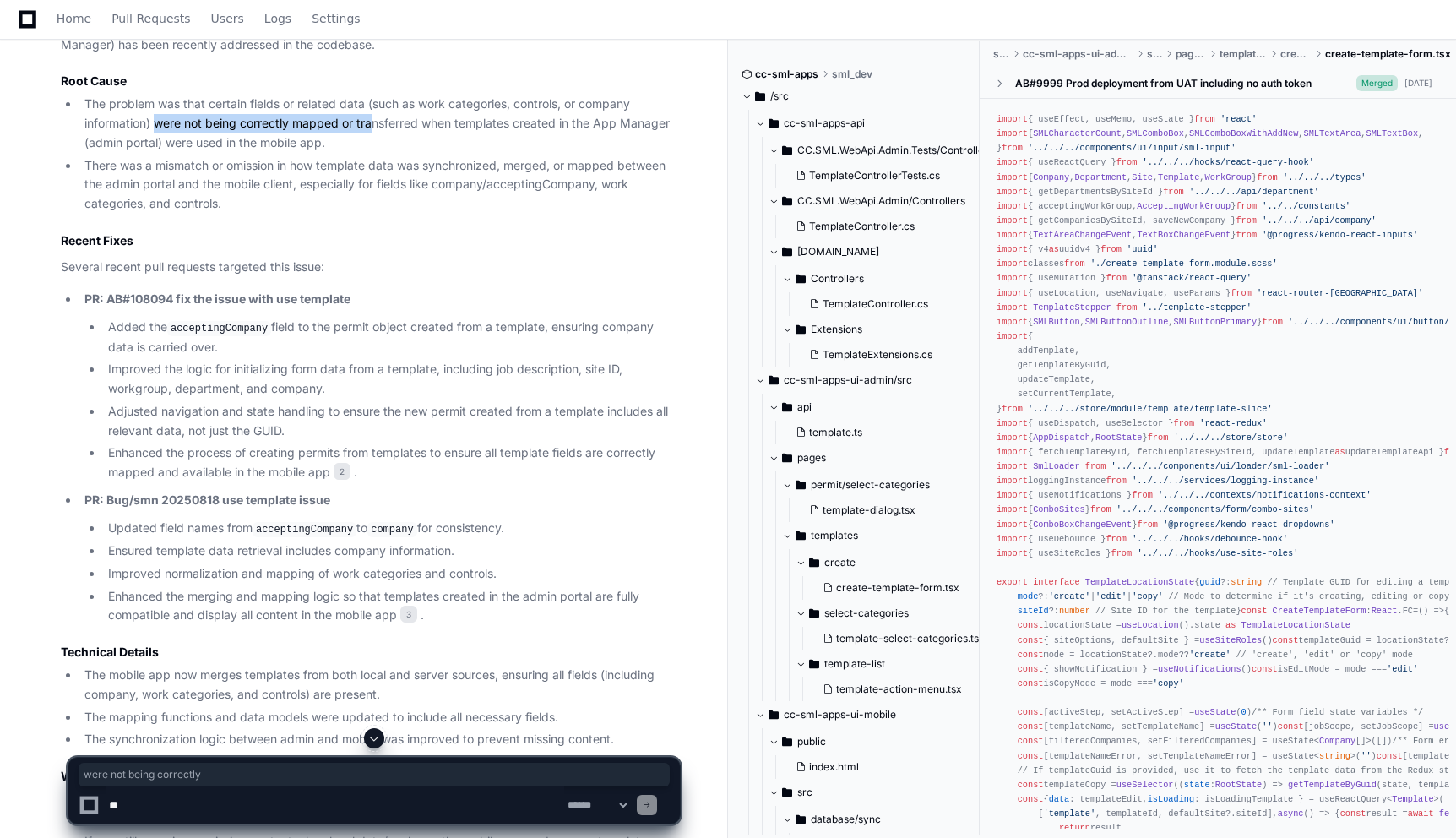
drag, startPoint x: 155, startPoint y: 123, endPoint x: 370, endPoint y: 123, distance: 215.0
click at [371, 123] on li "The problem was that certain fields or related data (such as work categories, c…" at bounding box center [379, 123] width 601 height 57
drag, startPoint x: 457, startPoint y: 121, endPoint x: 644, endPoint y: 130, distance: 187.2
click at [644, 130] on li "The problem was that certain fields or related data (such as work categories, c…" at bounding box center [379, 123] width 601 height 57
drag, startPoint x: 167, startPoint y: 142, endPoint x: 342, endPoint y: 136, distance: 175.1
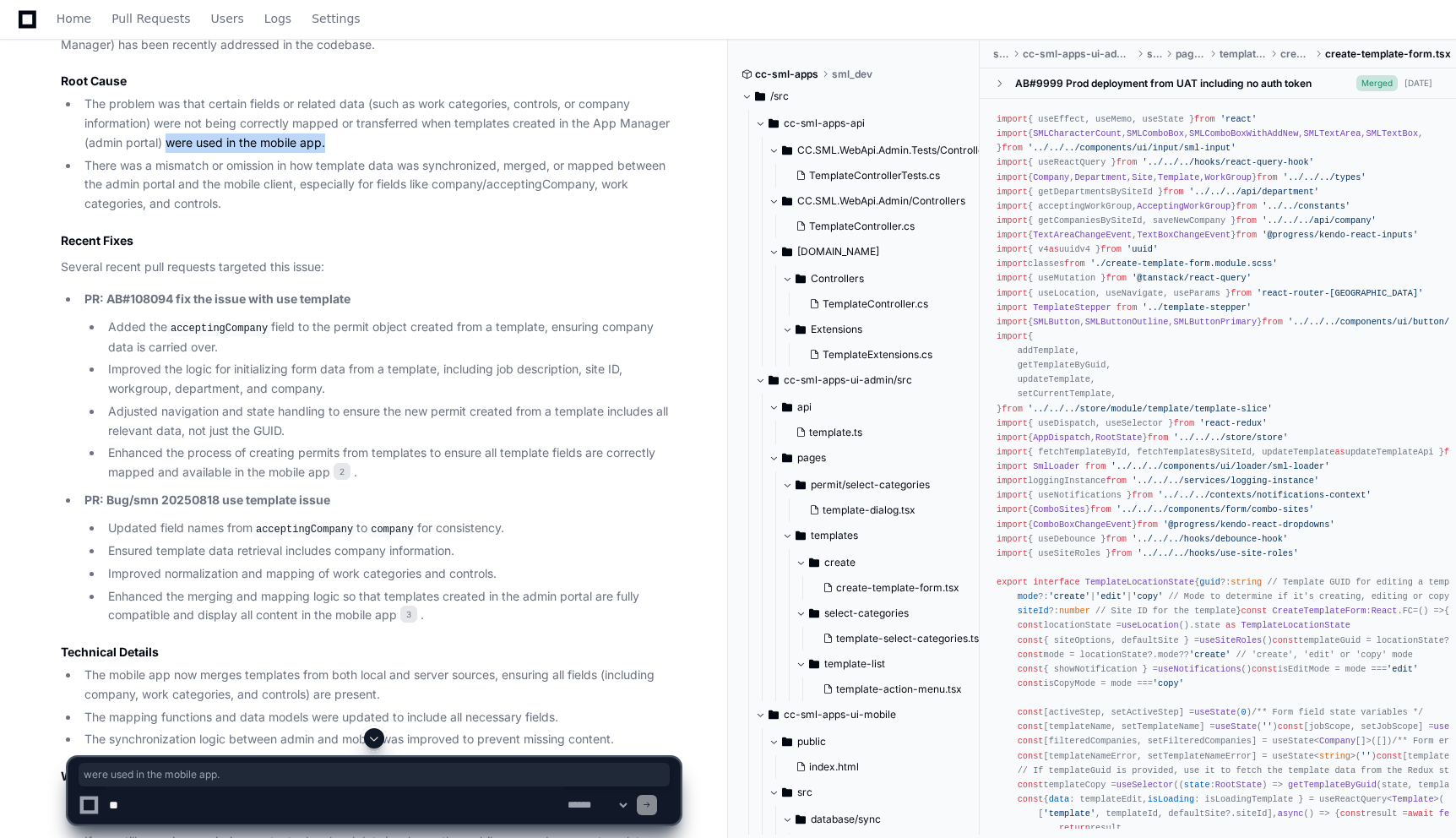
click at [342, 136] on li "The problem was that certain fields or related data (such as work categories, c…" at bounding box center [379, 123] width 601 height 57
drag, startPoint x: 156, startPoint y: 165, endPoint x: 390, endPoint y: 165, distance: 234.0
click at [390, 165] on li "There was a mismatch or omission in how template data was synchronized, merged,…" at bounding box center [379, 184] width 601 height 57
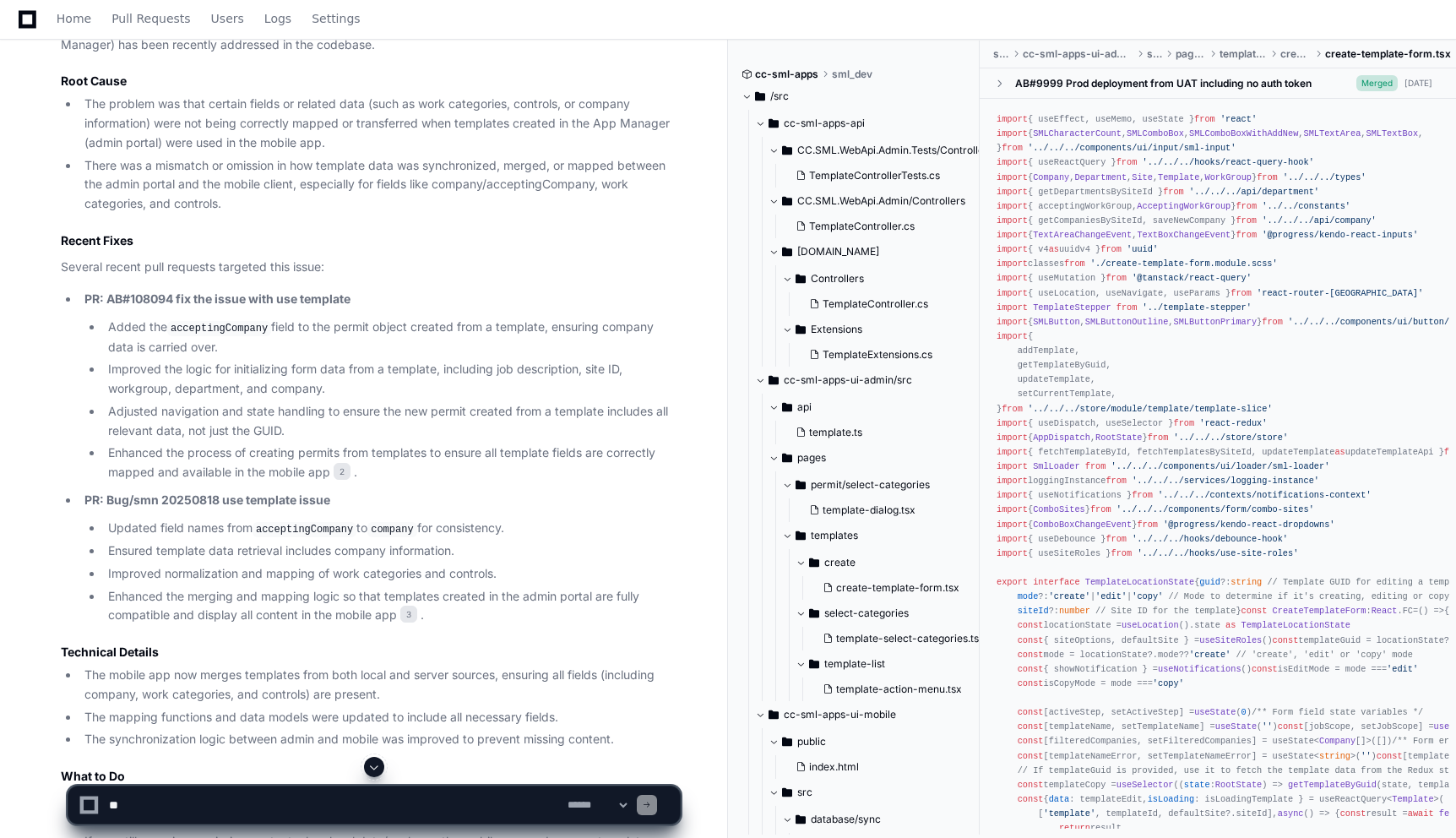
click at [424, 174] on li "There was a mismatch or omission in how template data was synchronized, merged,…" at bounding box center [379, 184] width 601 height 57
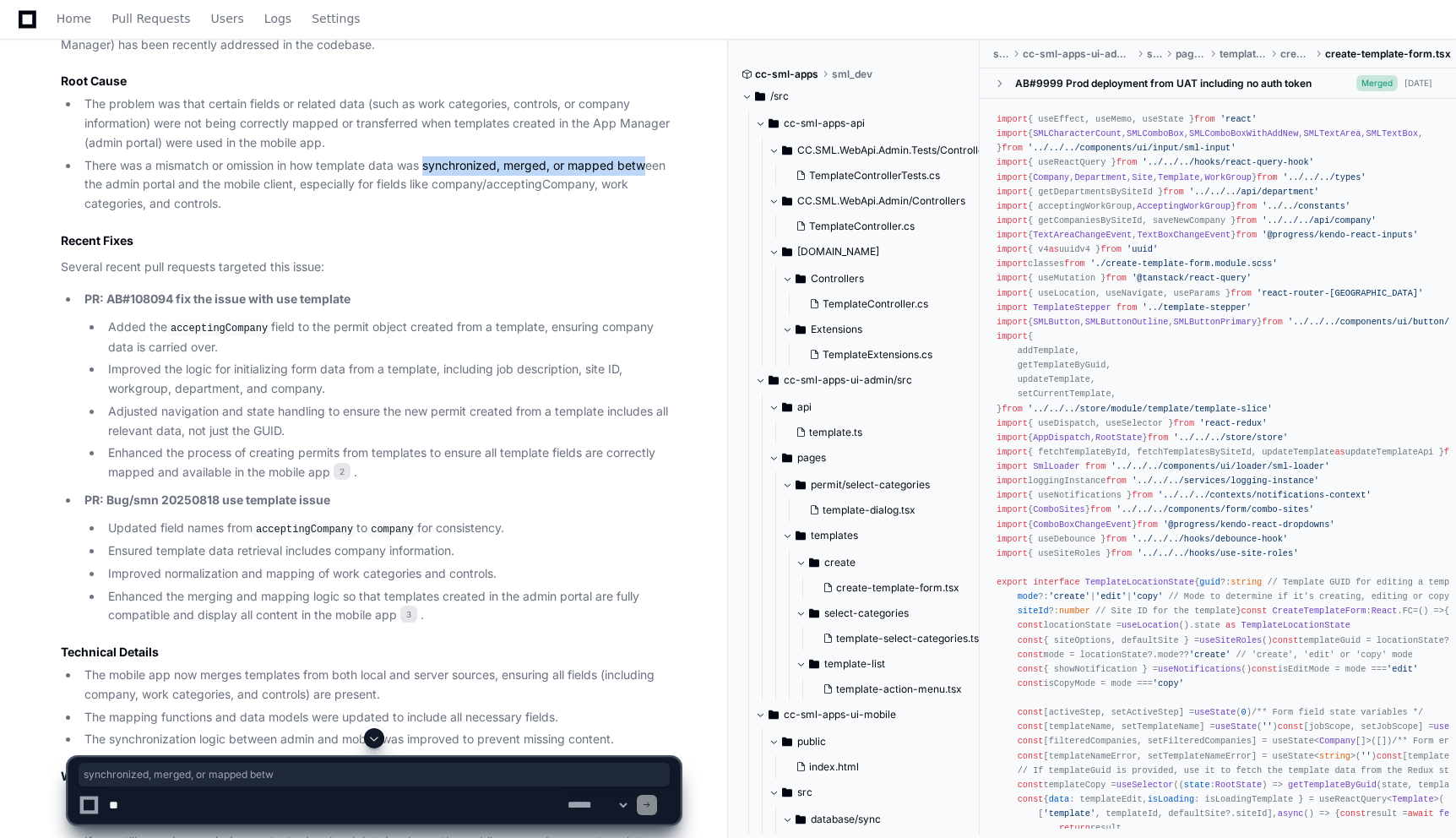
drag, startPoint x: 429, startPoint y: 163, endPoint x: 653, endPoint y: 163, distance: 224.0
click at [653, 163] on li "There was a mismatch or omission in how template data was synchronized, merged,…" at bounding box center [379, 184] width 601 height 57
drag, startPoint x: 139, startPoint y: 184, endPoint x: 385, endPoint y: 182, distance: 246.0
click at [385, 183] on li "There was a mismatch or omission in how template data was synchronized, merged,…" at bounding box center [379, 184] width 601 height 57
click at [538, 187] on li "There was a mismatch or omission in how template data was synchronized, merged,…" at bounding box center [379, 184] width 601 height 57
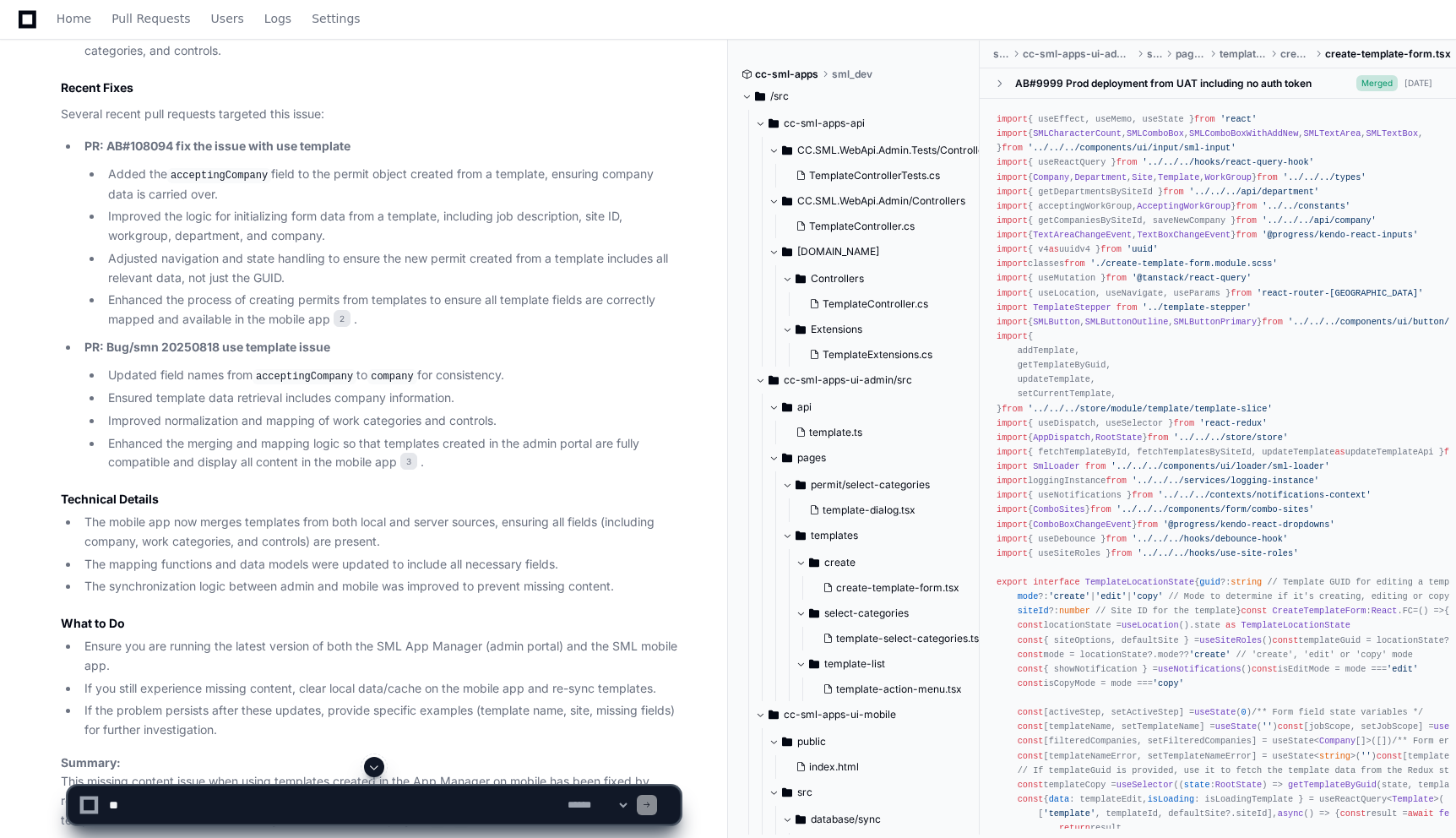
scroll to position [2522, 0]
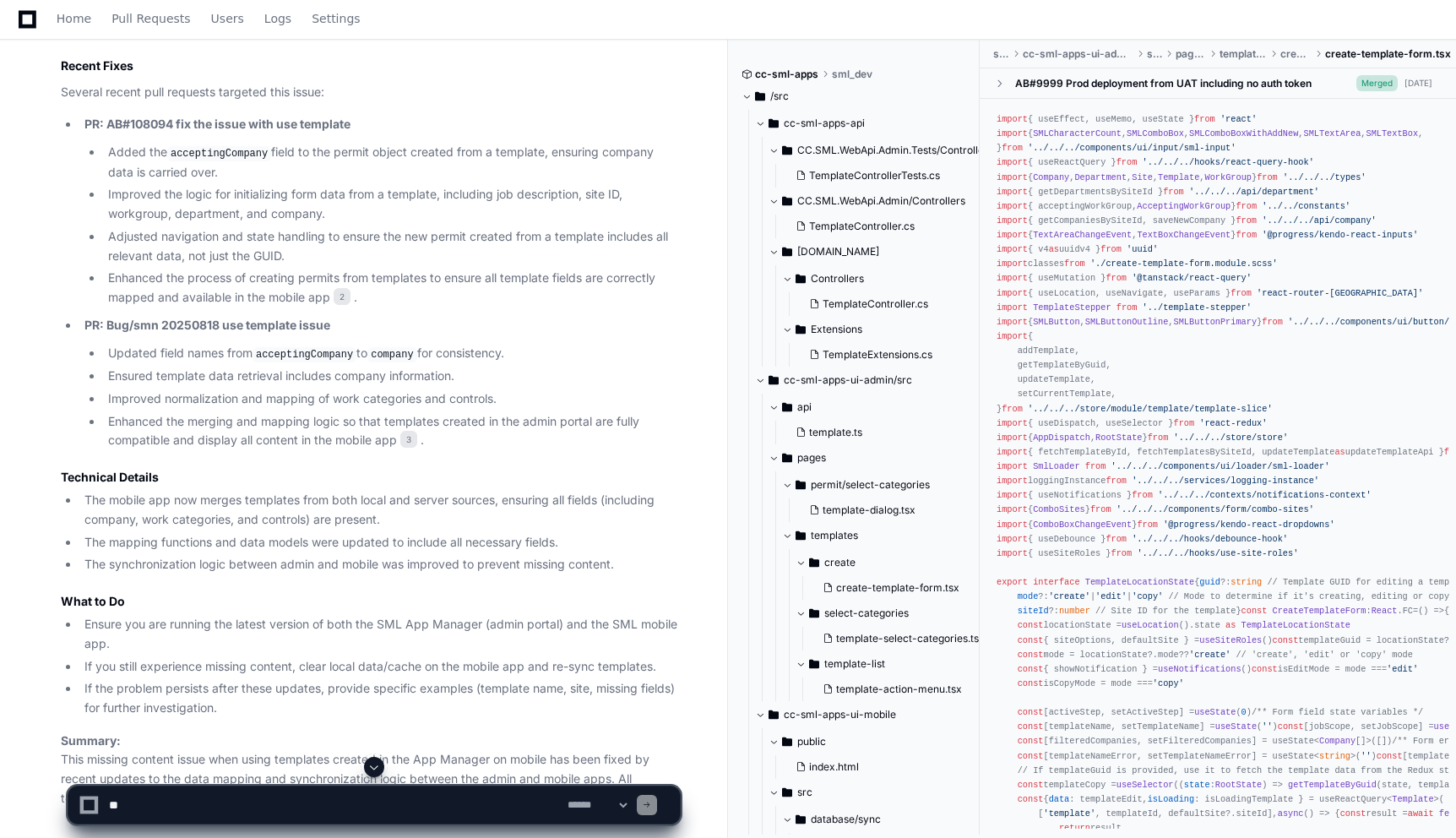
click at [730, 12] on div "Home Pull Requests Users Logs Settings" at bounding box center [728, 19] width 1415 height 39
click at [728, 17] on div "Home Pull Requests Users Logs Settings" at bounding box center [728, 19] width 1415 height 39
click at [599, 321] on p "PR: Bug/smn 20250818 use template issue" at bounding box center [381, 325] width 595 height 19
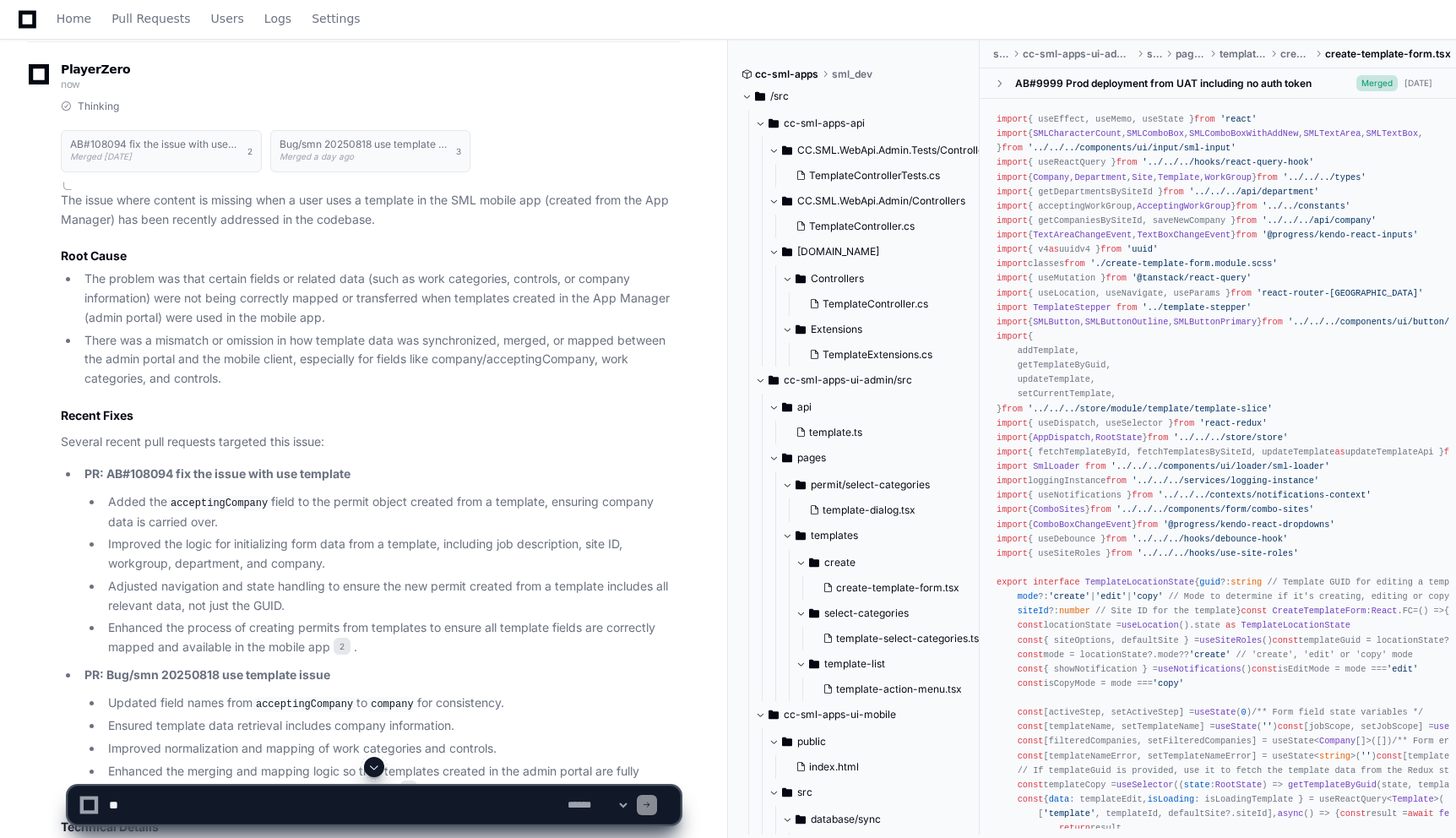
scroll to position [2178, 0]
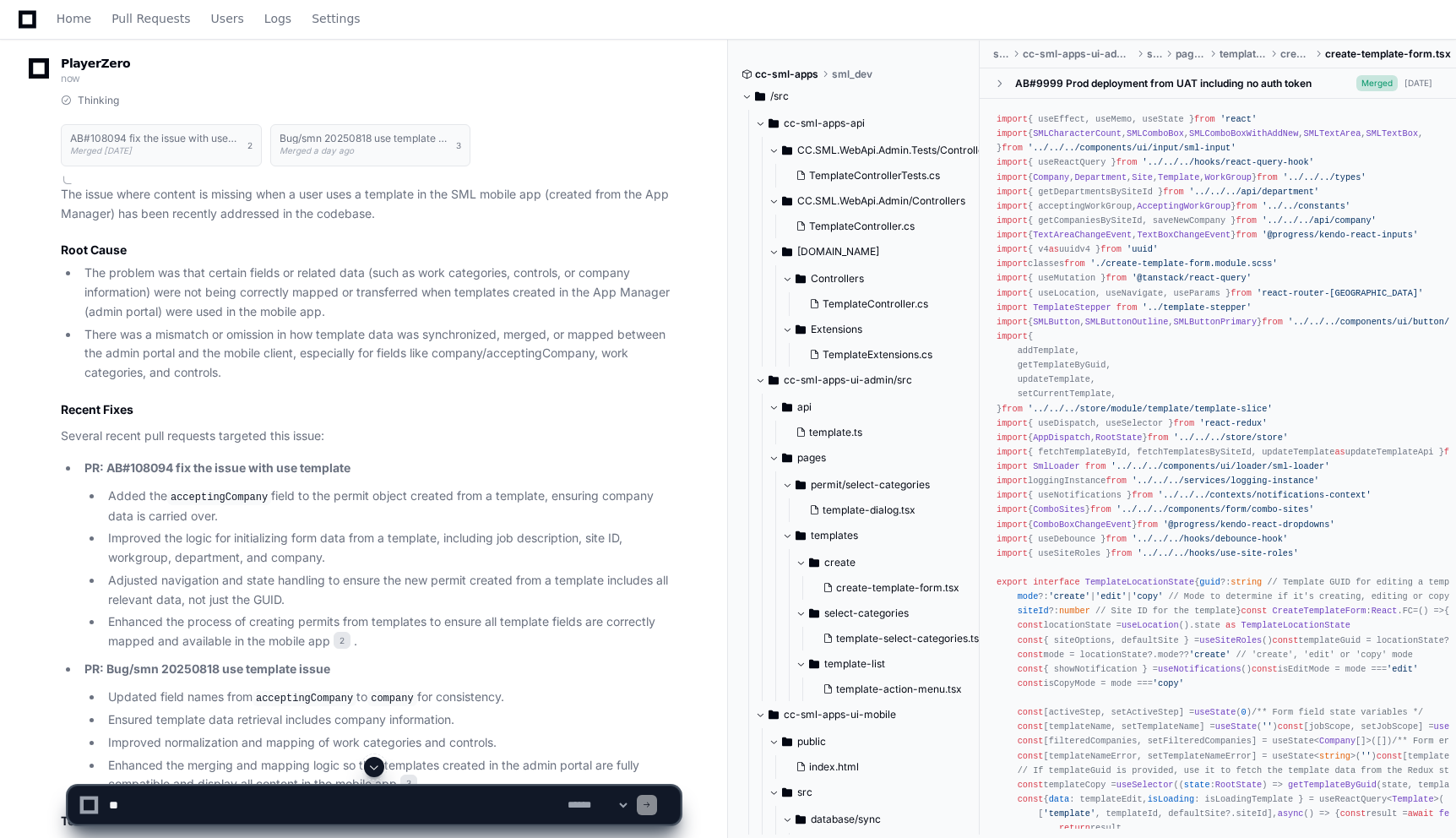
click at [604, 434] on p "Several recent pull requests targeted this issue:" at bounding box center [371, 436] width 619 height 19
click at [598, 408] on h3 "Recent Fixes" at bounding box center [371, 409] width 619 height 16
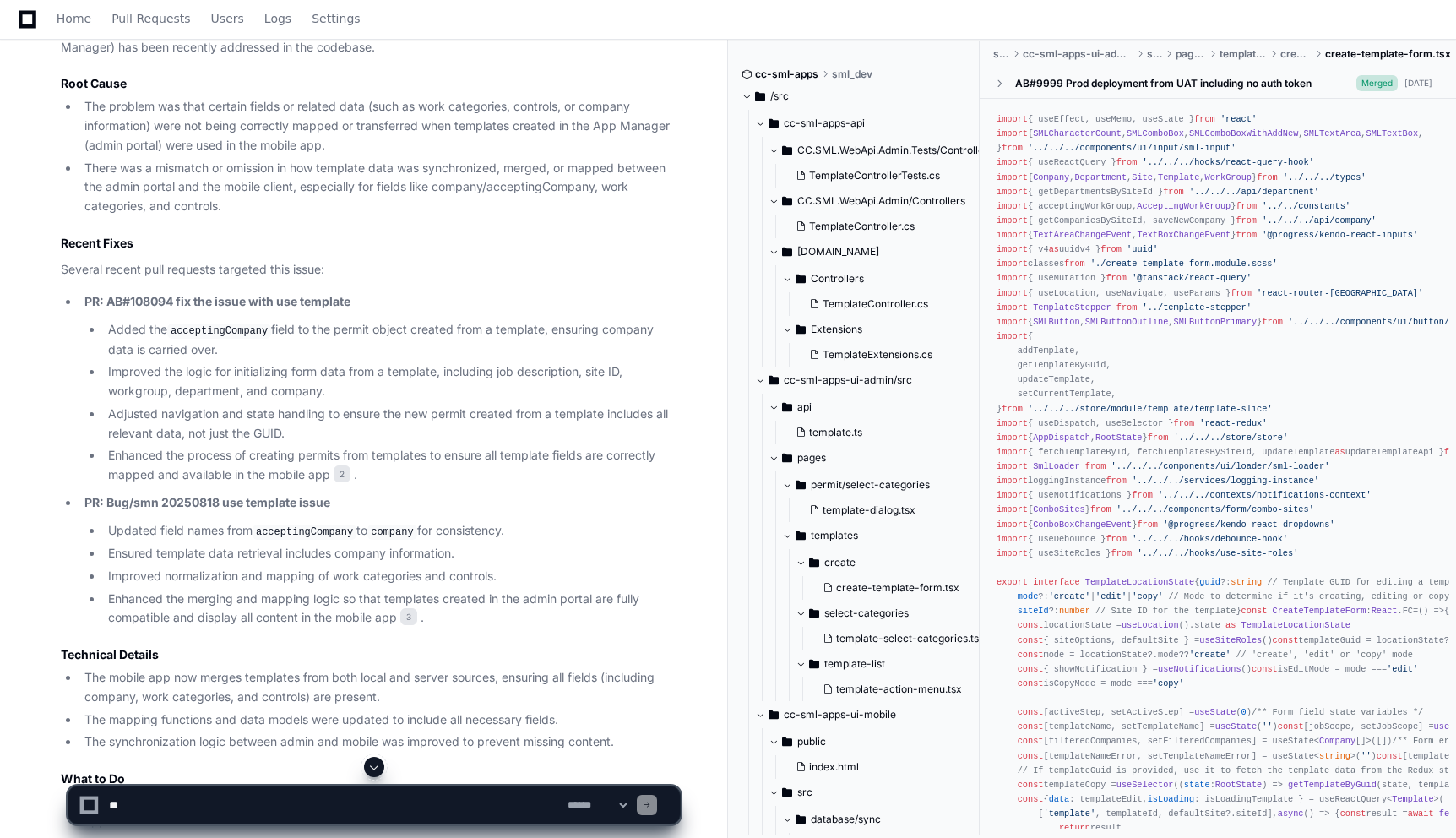
scroll to position [2363, 0]
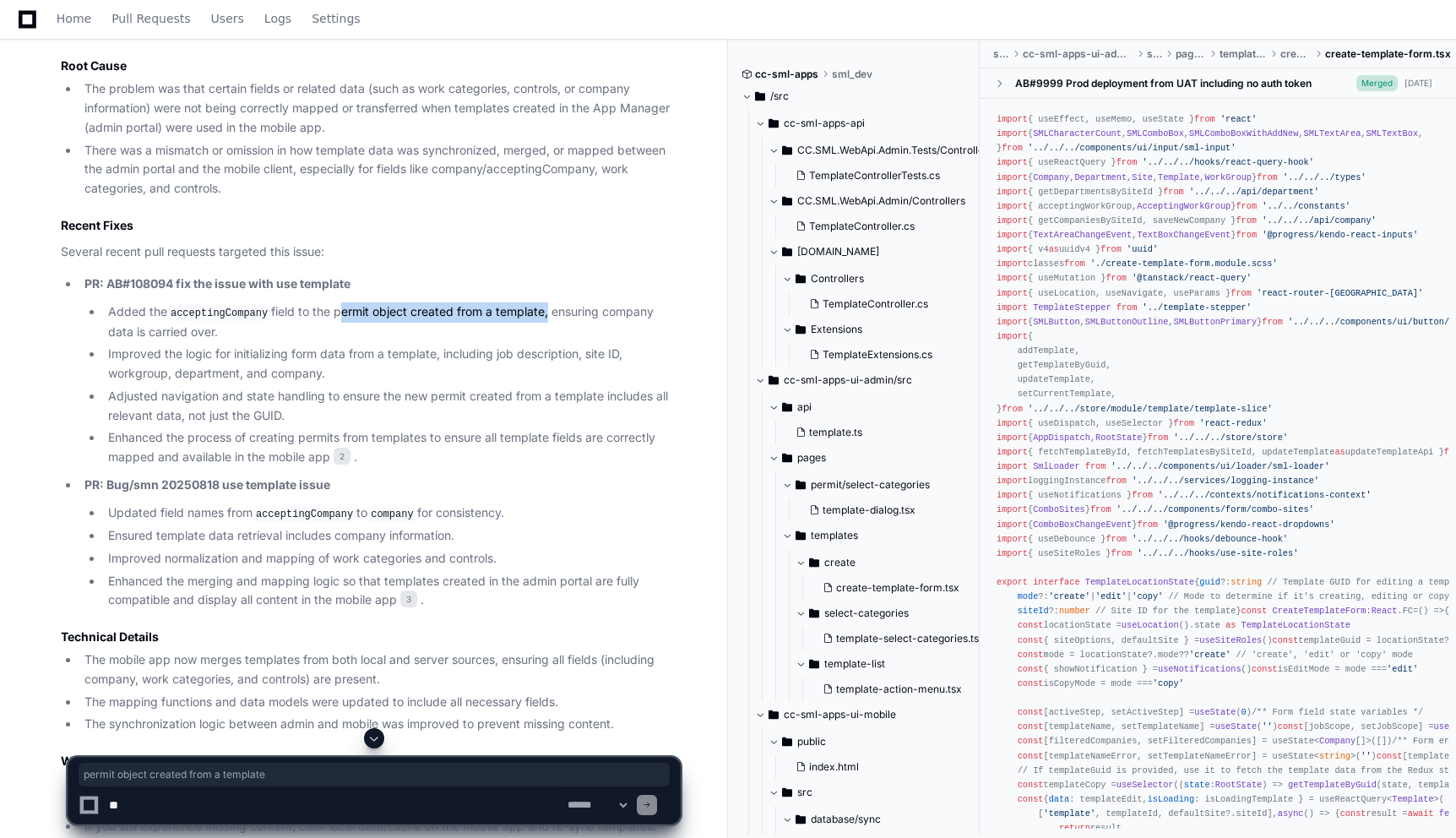
drag, startPoint x: 340, startPoint y: 313, endPoint x: 548, endPoint y: 308, distance: 208.1
click at [548, 308] on li "Added the acceptingCompany field to the permit object created from a template, …" at bounding box center [391, 321] width 577 height 39
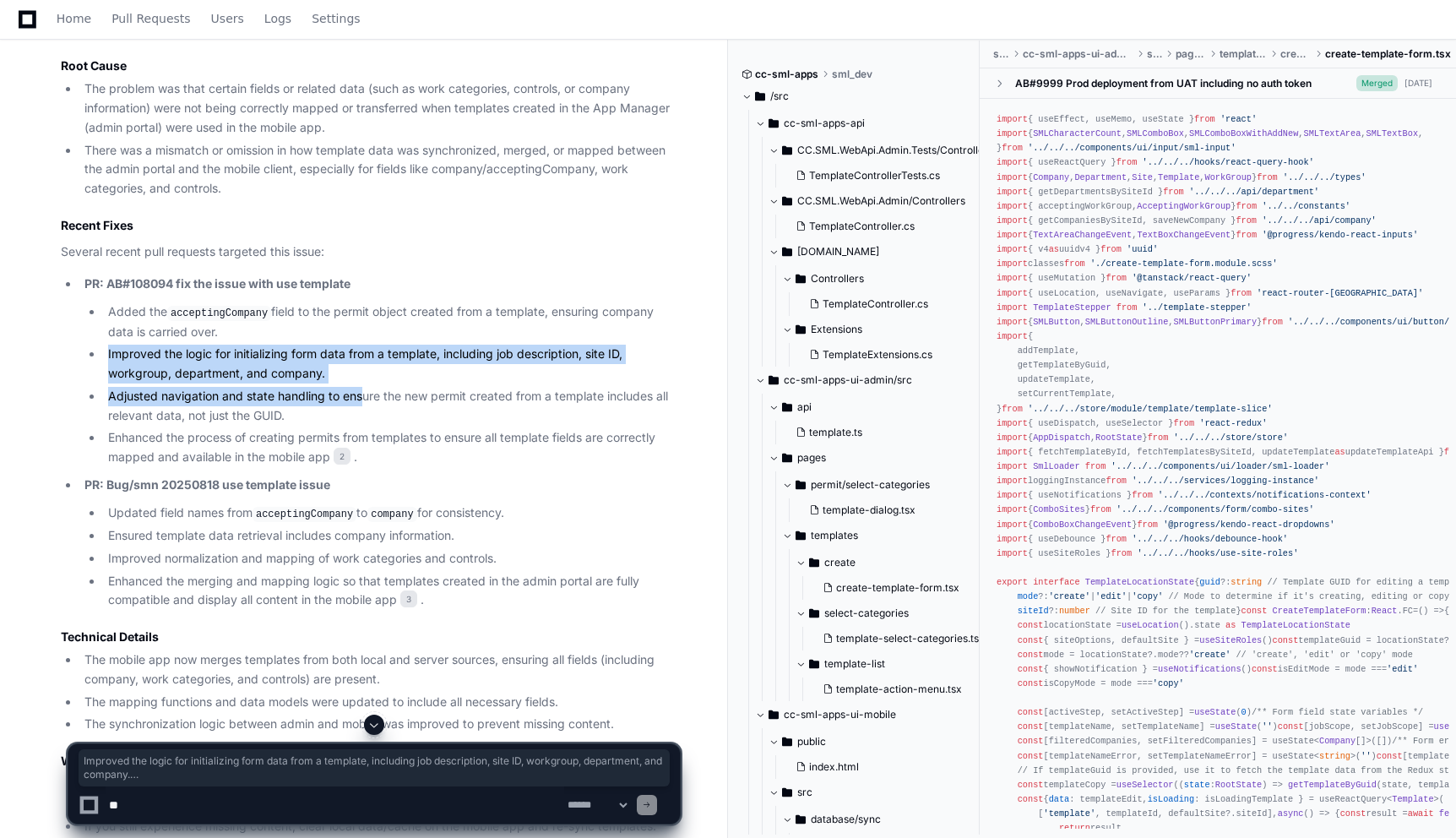
drag, startPoint x: 107, startPoint y: 352, endPoint x: 364, endPoint y: 394, distance: 260.4
click at [364, 394] on ul "Added the acceptingCompany field to the permit object created from a template, …" at bounding box center [381, 384] width 595 height 165
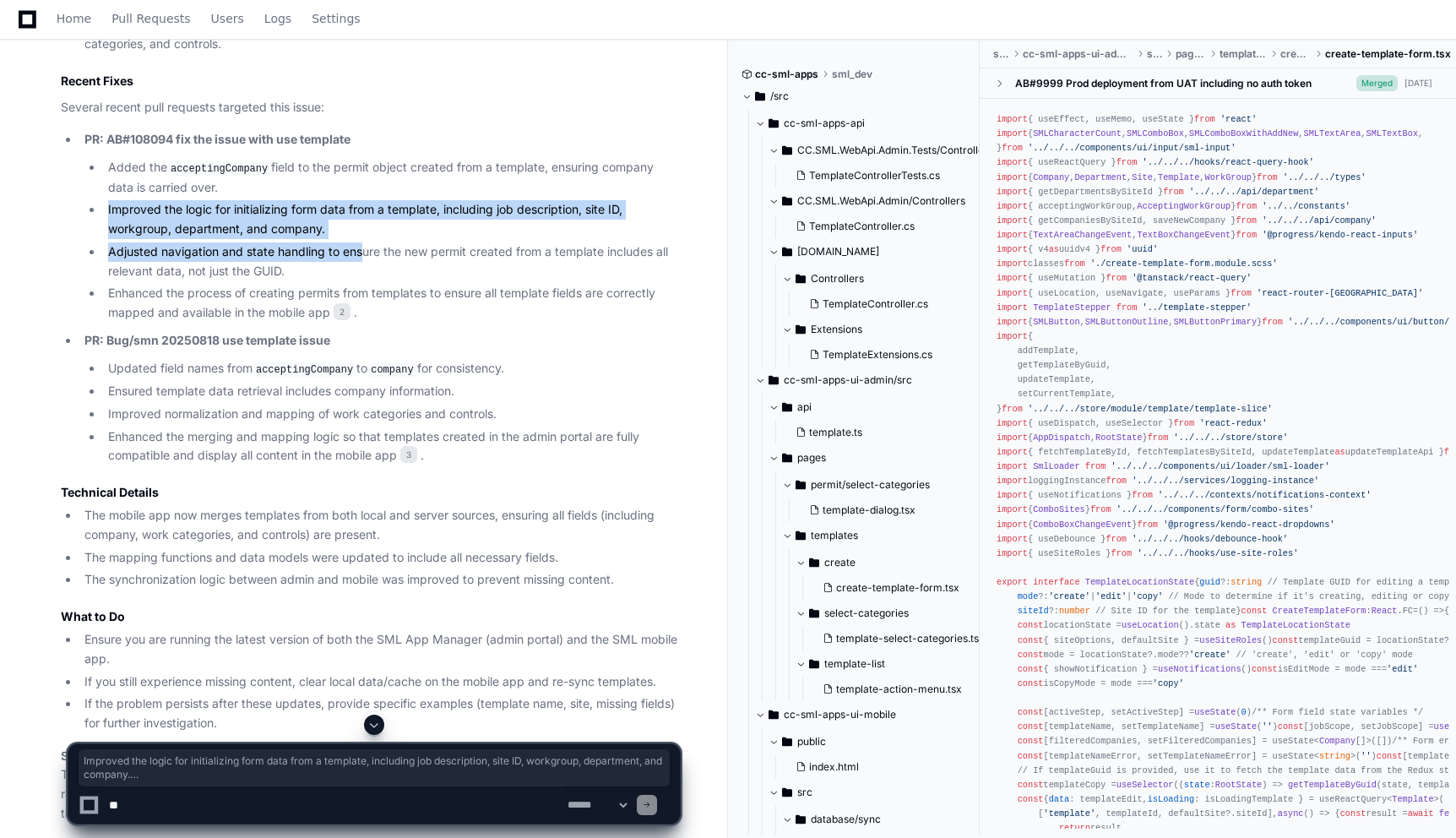
scroll to position [2520, 0]
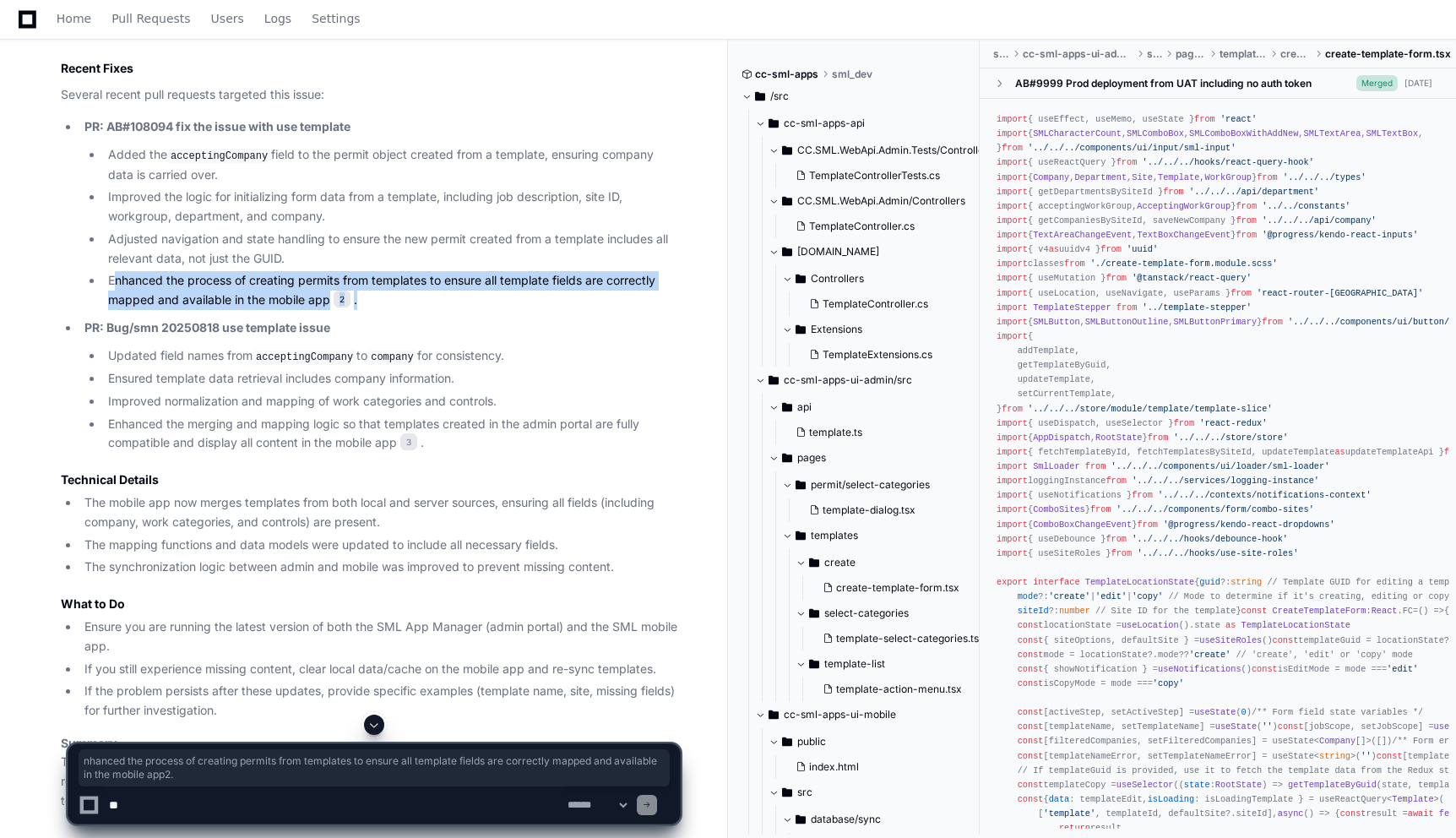
drag, startPoint x: 112, startPoint y: 276, endPoint x: 388, endPoint y: 306, distance: 277.6
click at [388, 306] on li "Enhanced the process of creating permits from templates to ensure all template …" at bounding box center [391, 290] width 577 height 39
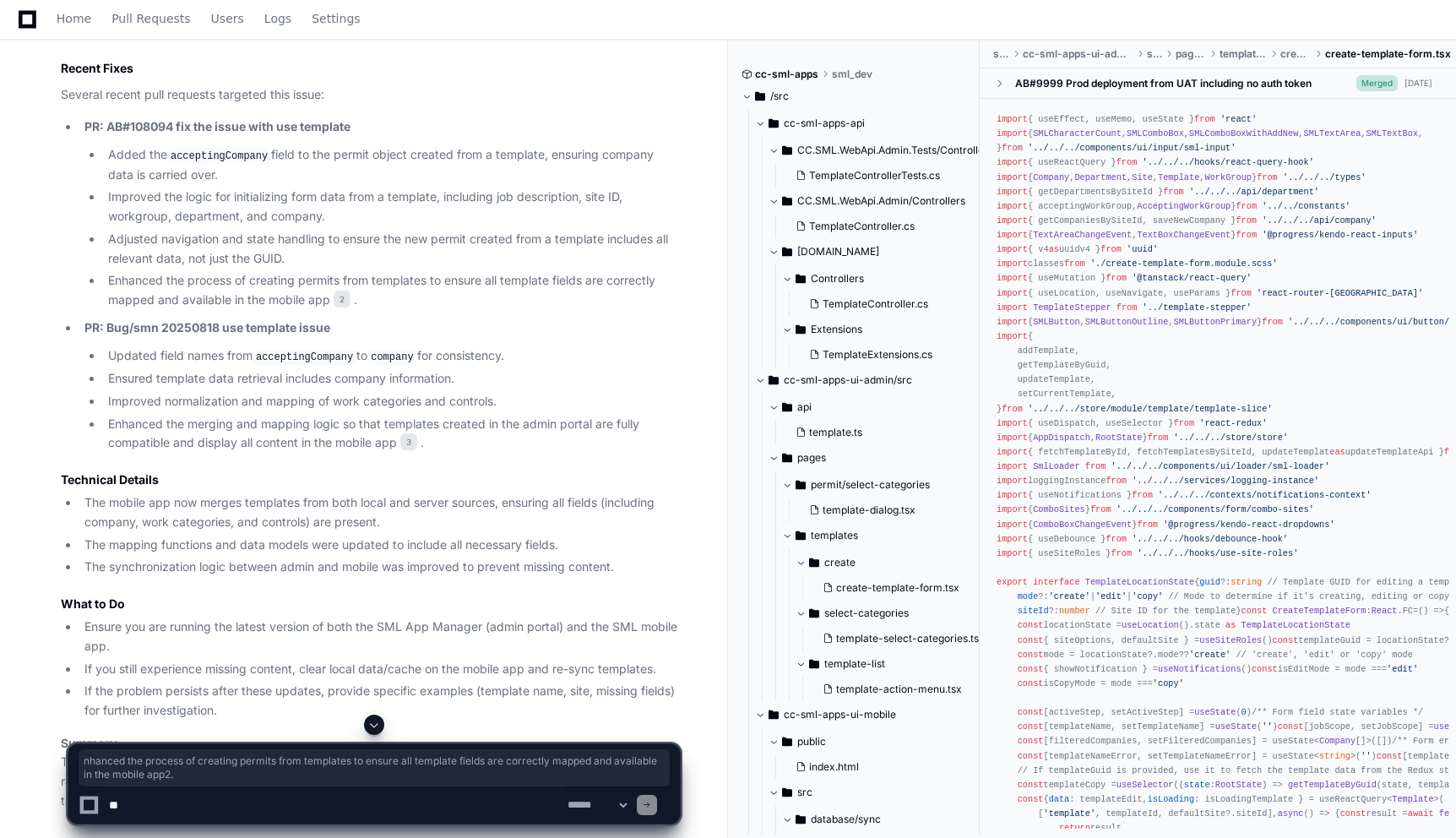
click at [475, 309] on ul "PR: AB#108094 fix the issue with use template Added the acceptingCompany field …" at bounding box center [371, 284] width 619 height 336
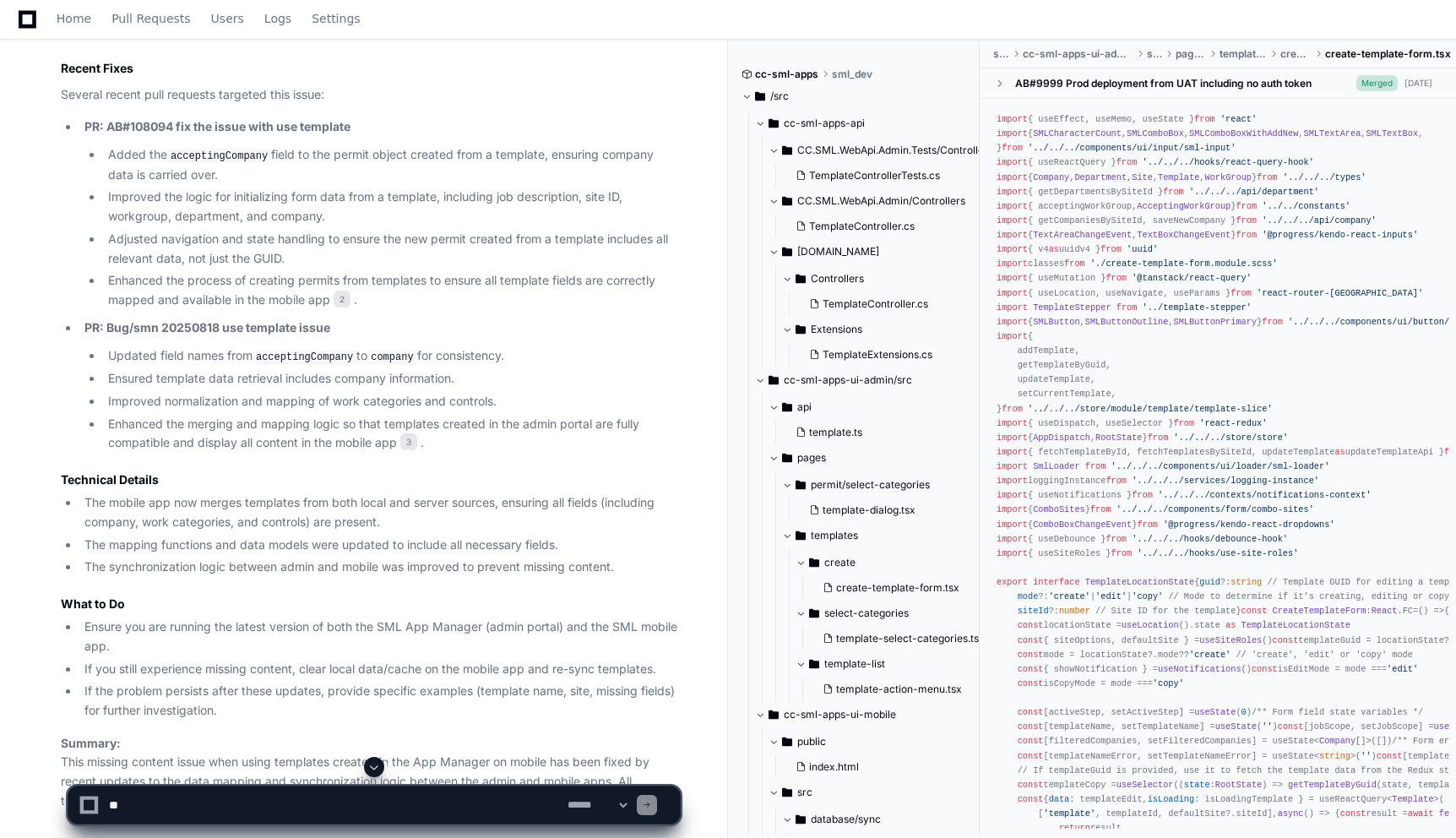
drag, startPoint x: 363, startPoint y: 502, endPoint x: 500, endPoint y: 497, distance: 137.1
click at [502, 499] on li "The mobile app now merges templates from both local and server sources, ensurin…" at bounding box center [379, 513] width 601 height 39
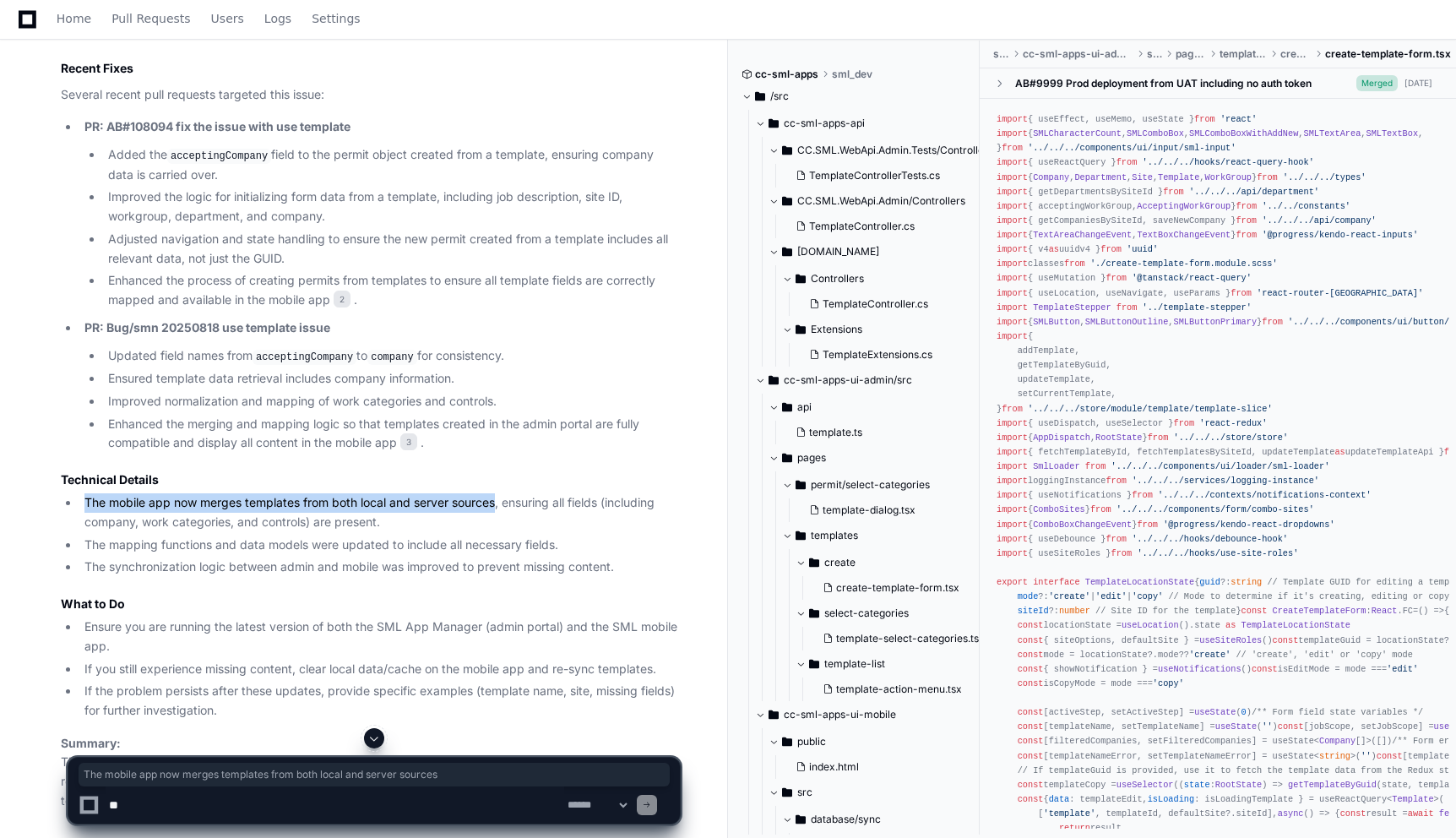
drag, startPoint x: 500, startPoint y: 497, endPoint x: 306, endPoint y: 475, distance: 195.2
click at [306, 475] on article "The issue where content is missing when a user uses a template in the SML mobil…" at bounding box center [371, 327] width 619 height 967
click at [365, 472] on h3 "Technical Details" at bounding box center [371, 479] width 619 height 16
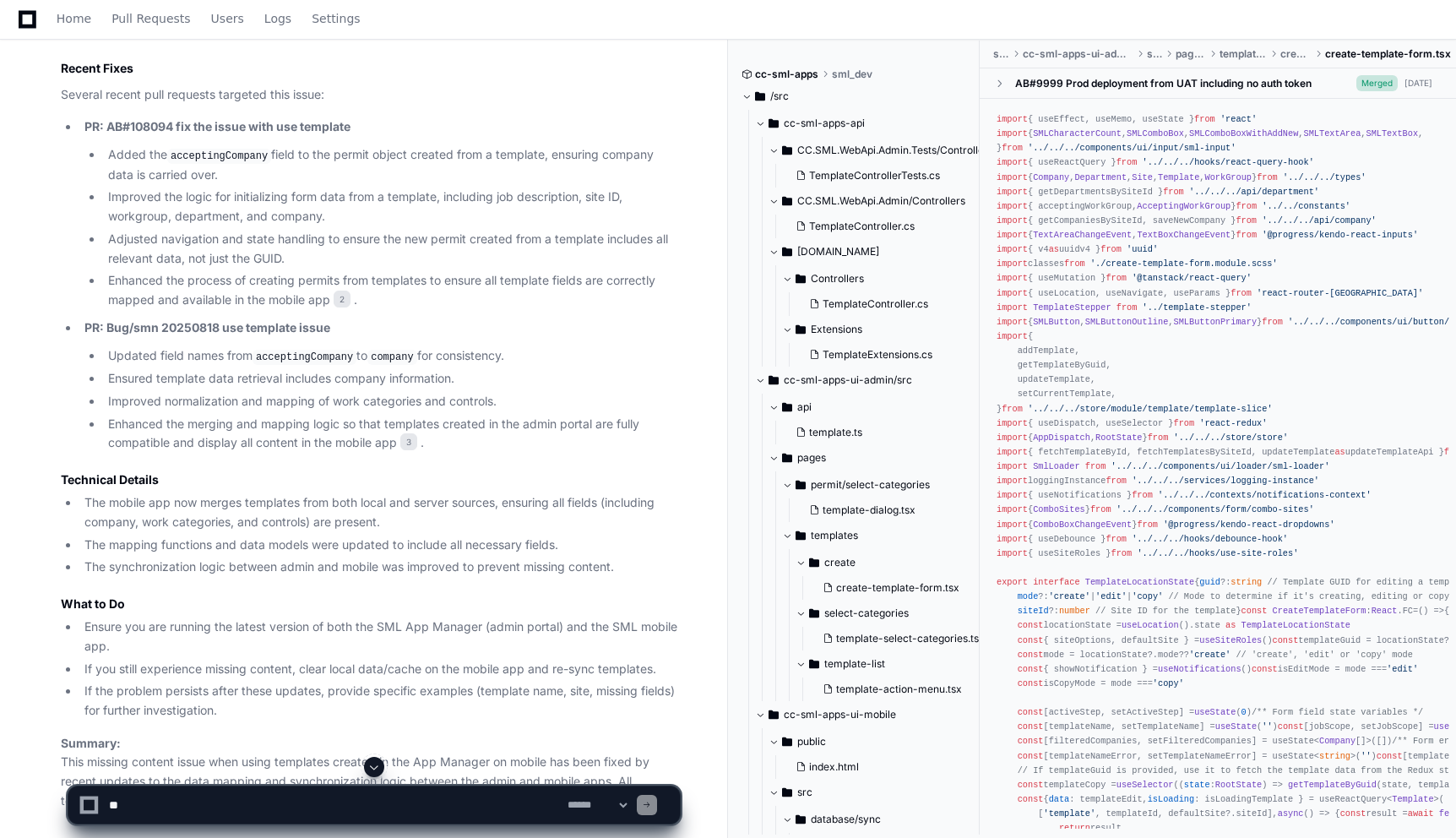
scroll to position [2624, 0]
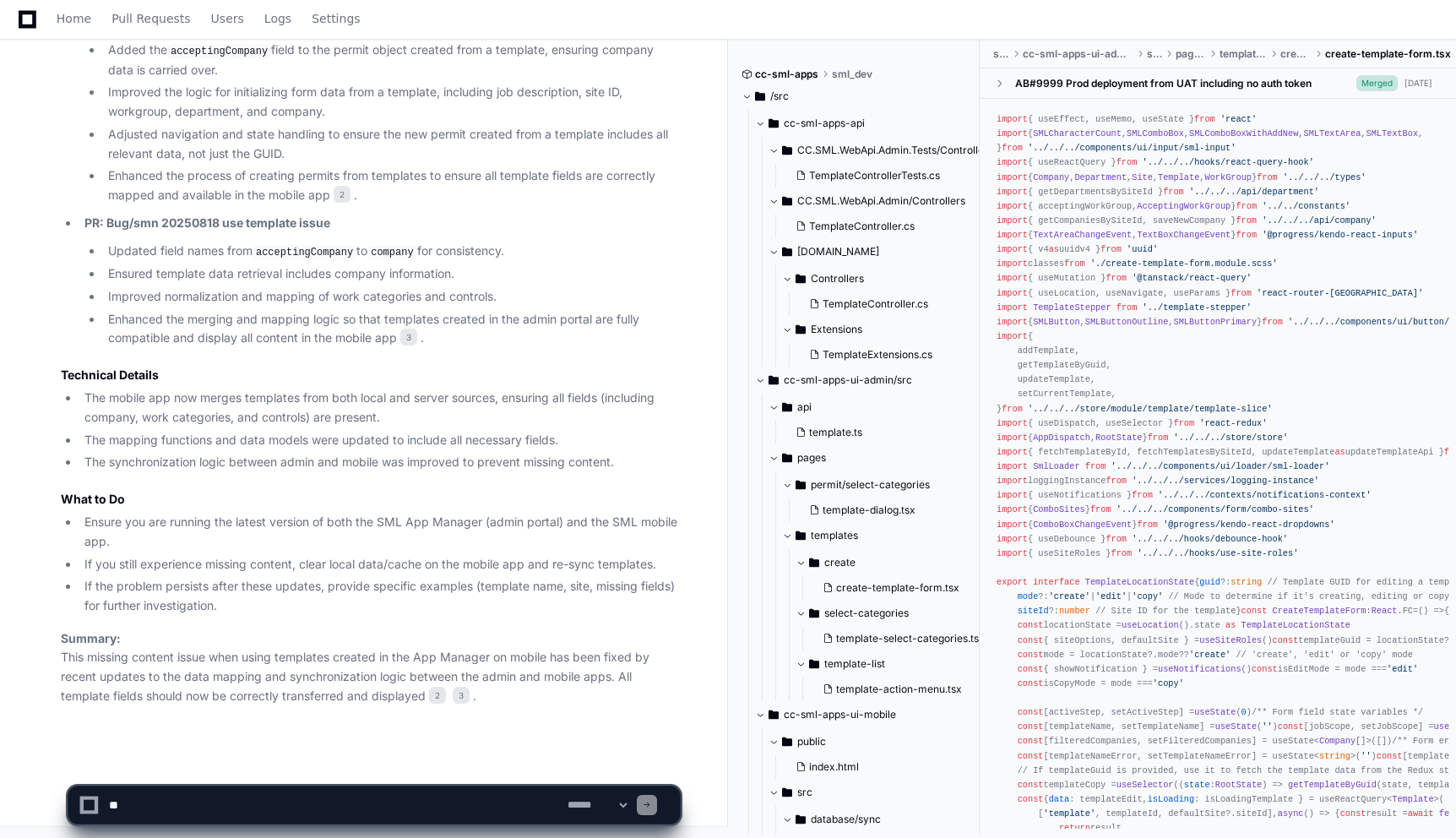
click at [365, 482] on article "The issue where content is missing when a user uses a template in the SML mobil…" at bounding box center [371, 222] width 619 height 967
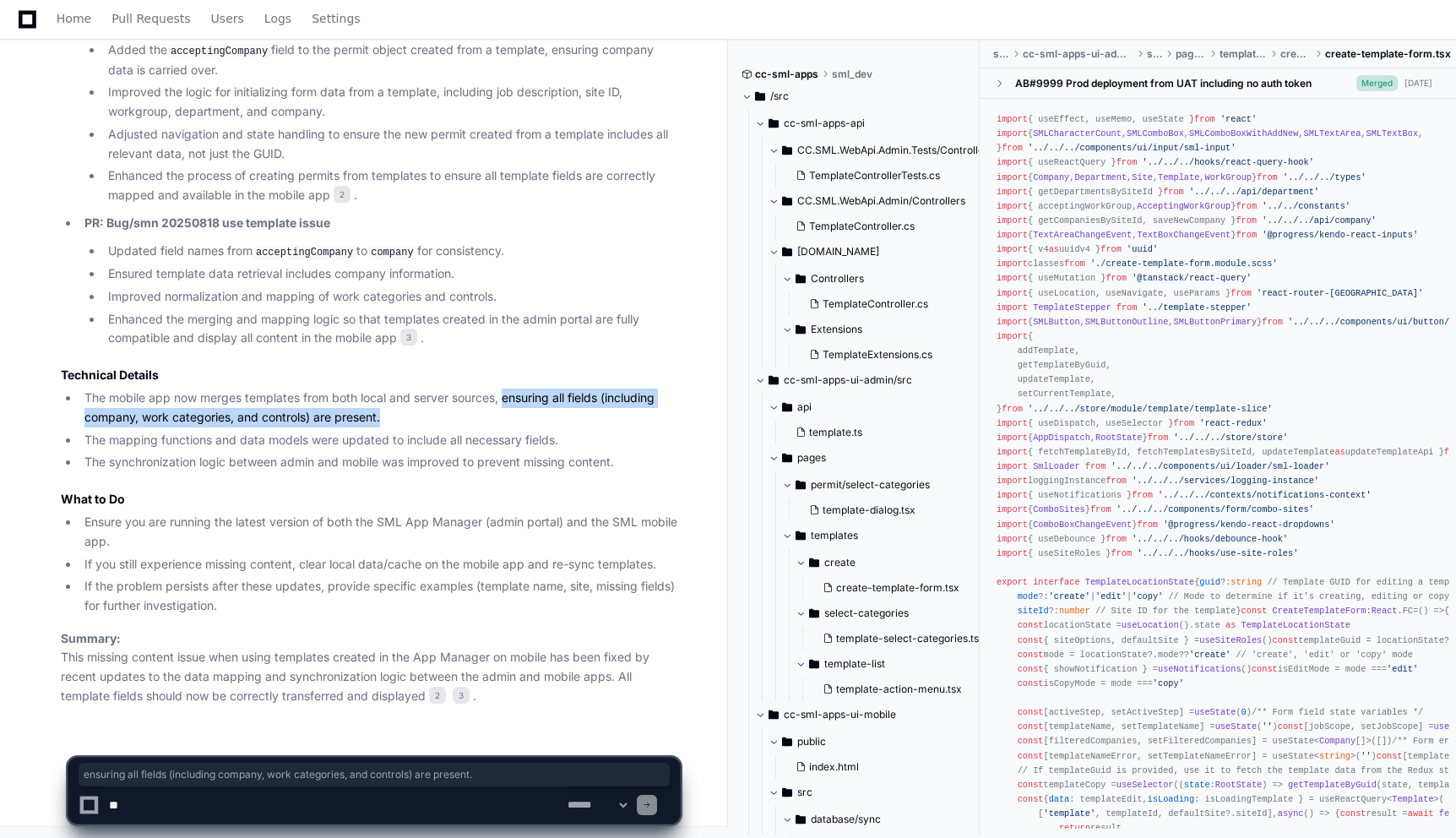
drag, startPoint x: 508, startPoint y: 394, endPoint x: 433, endPoint y: 412, distance: 77.1
click at [433, 412] on li "The mobile app now merges templates from both local and server sources, ensurin…" at bounding box center [379, 408] width 601 height 39
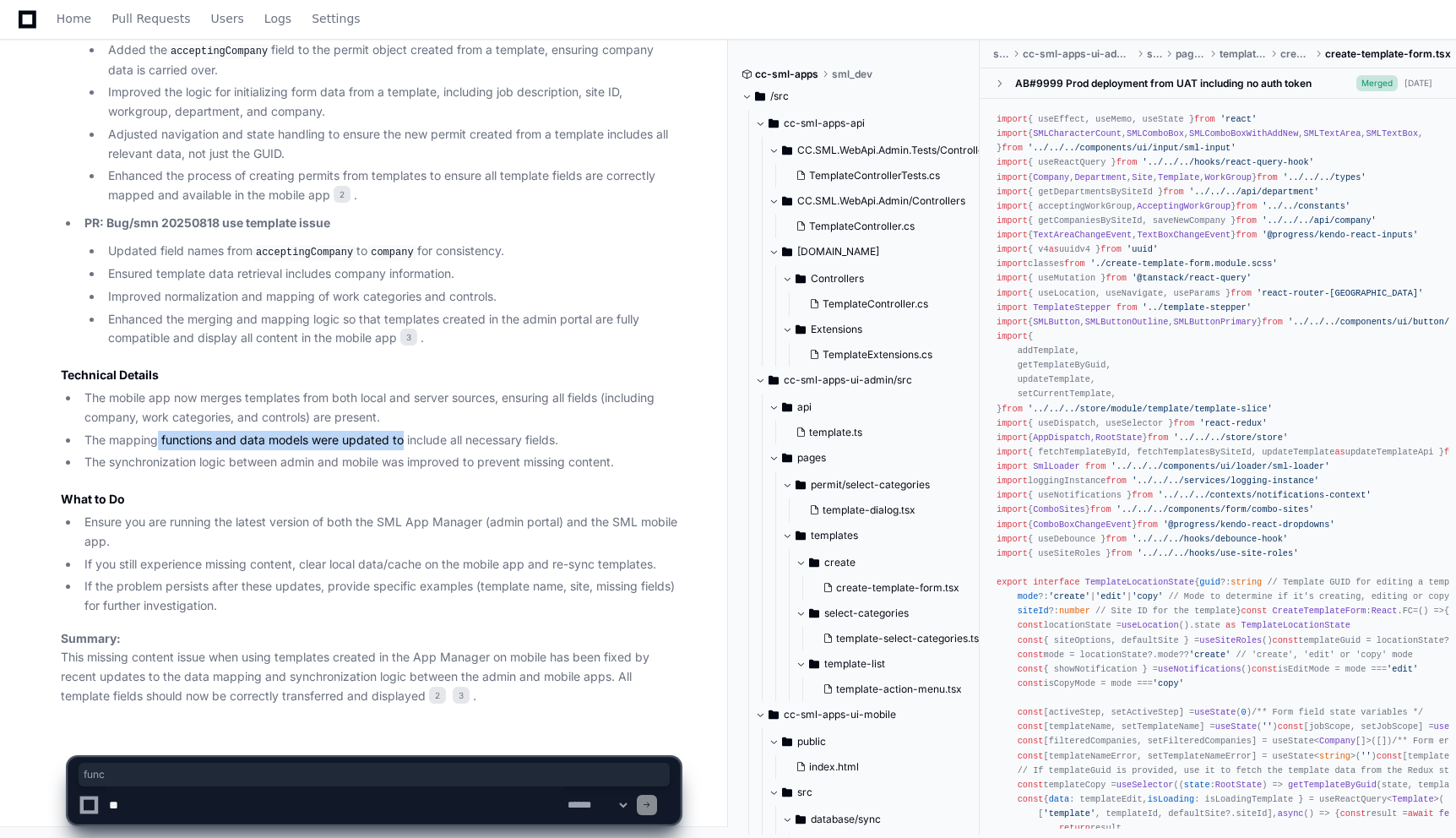
drag, startPoint x: 157, startPoint y: 435, endPoint x: 401, endPoint y: 435, distance: 244.0
click at [402, 435] on li "The mapping functions and data models were updated to include all necessary fie…" at bounding box center [379, 440] width 601 height 19
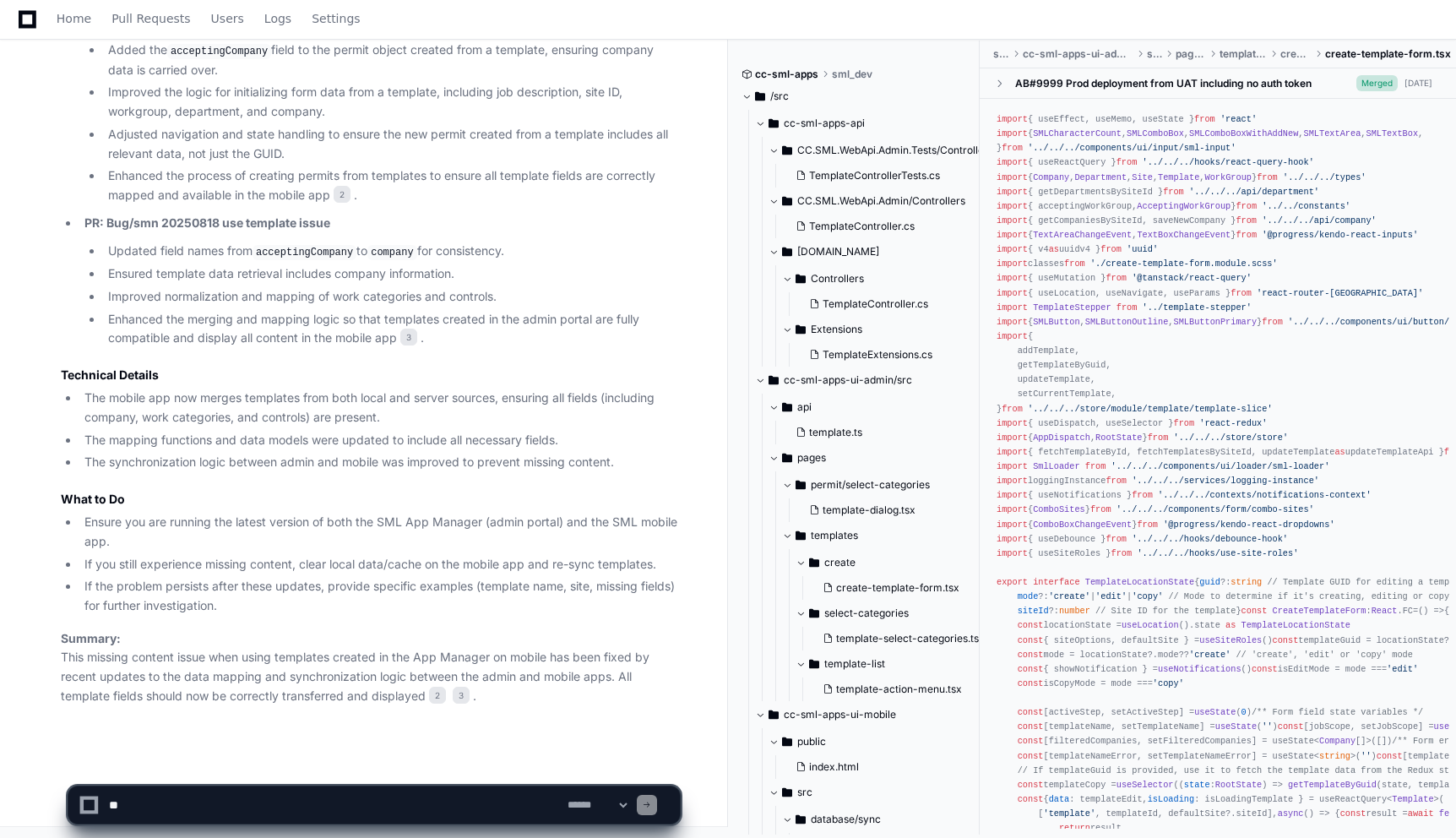
click at [542, 461] on li "The synchronization logic between admin and mobile was improved to prevent miss…" at bounding box center [379, 463] width 601 height 19
click at [443, 488] on article "The issue where content is missing when a user uses a template in the SML mobil…" at bounding box center [371, 222] width 619 height 967
click at [357, 798] on textarea at bounding box center [335, 805] width 459 height 37
type textarea "*"
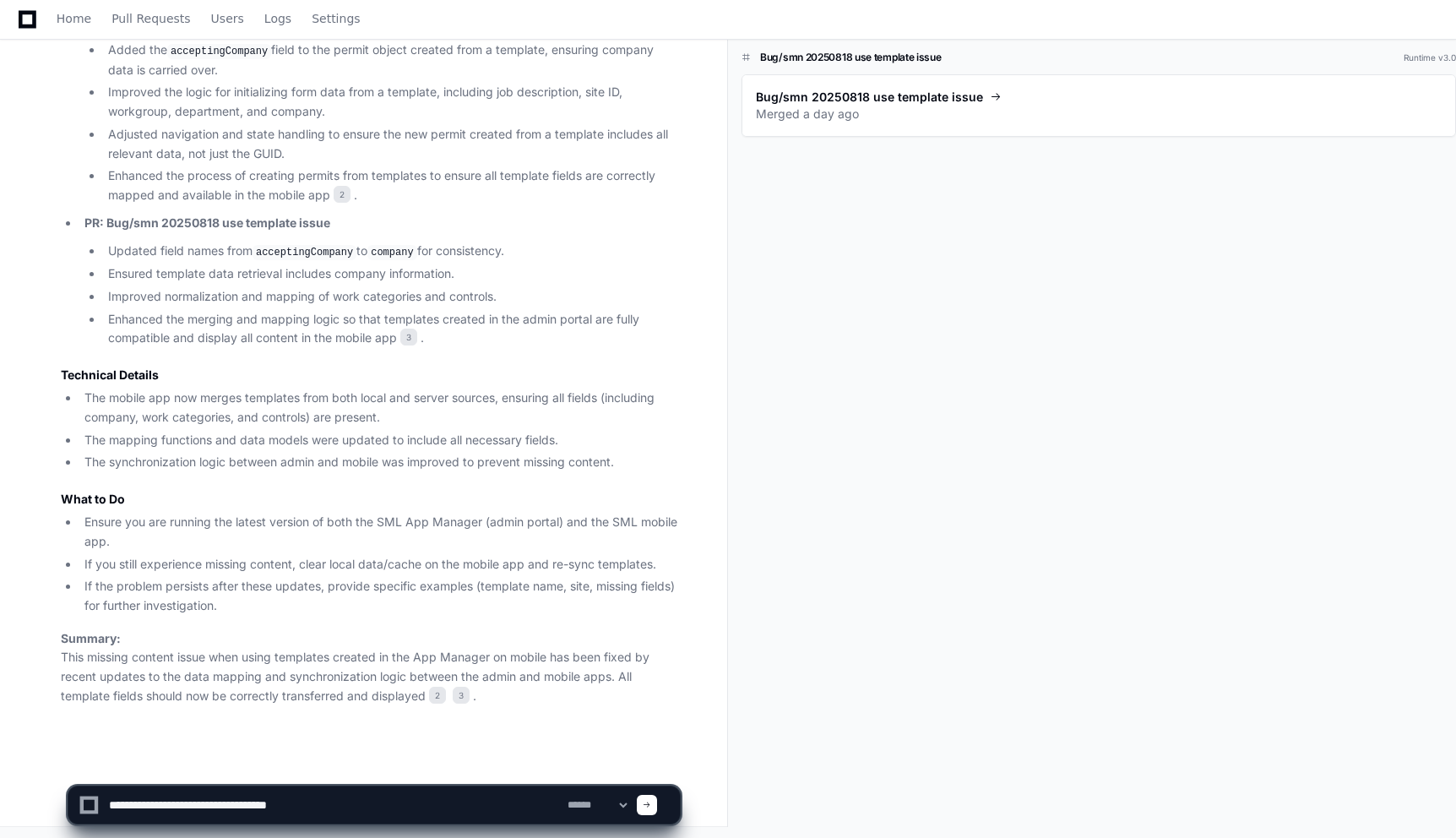
click at [421, 813] on textarea at bounding box center [335, 805] width 459 height 37
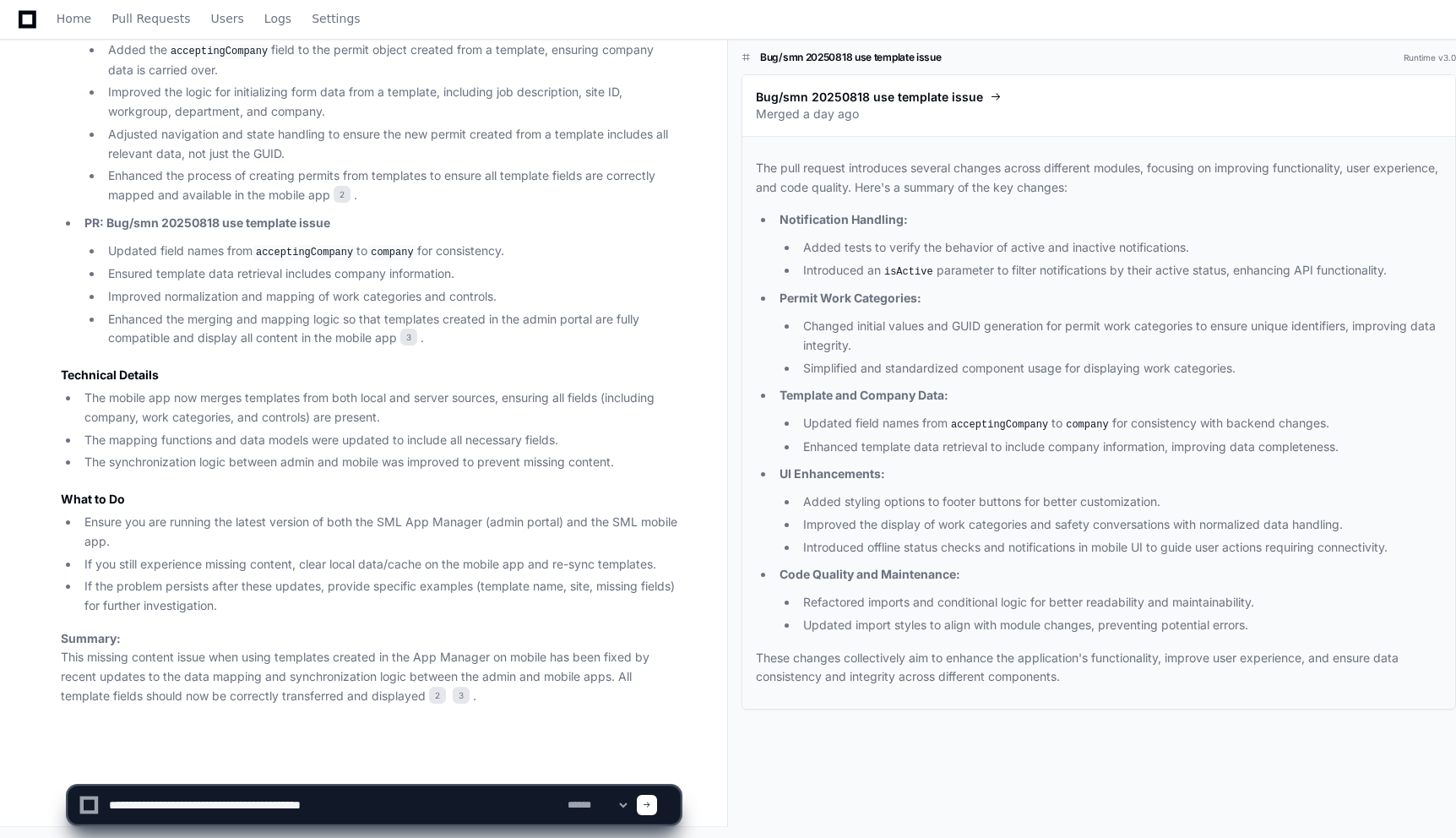
type textarea "**********"
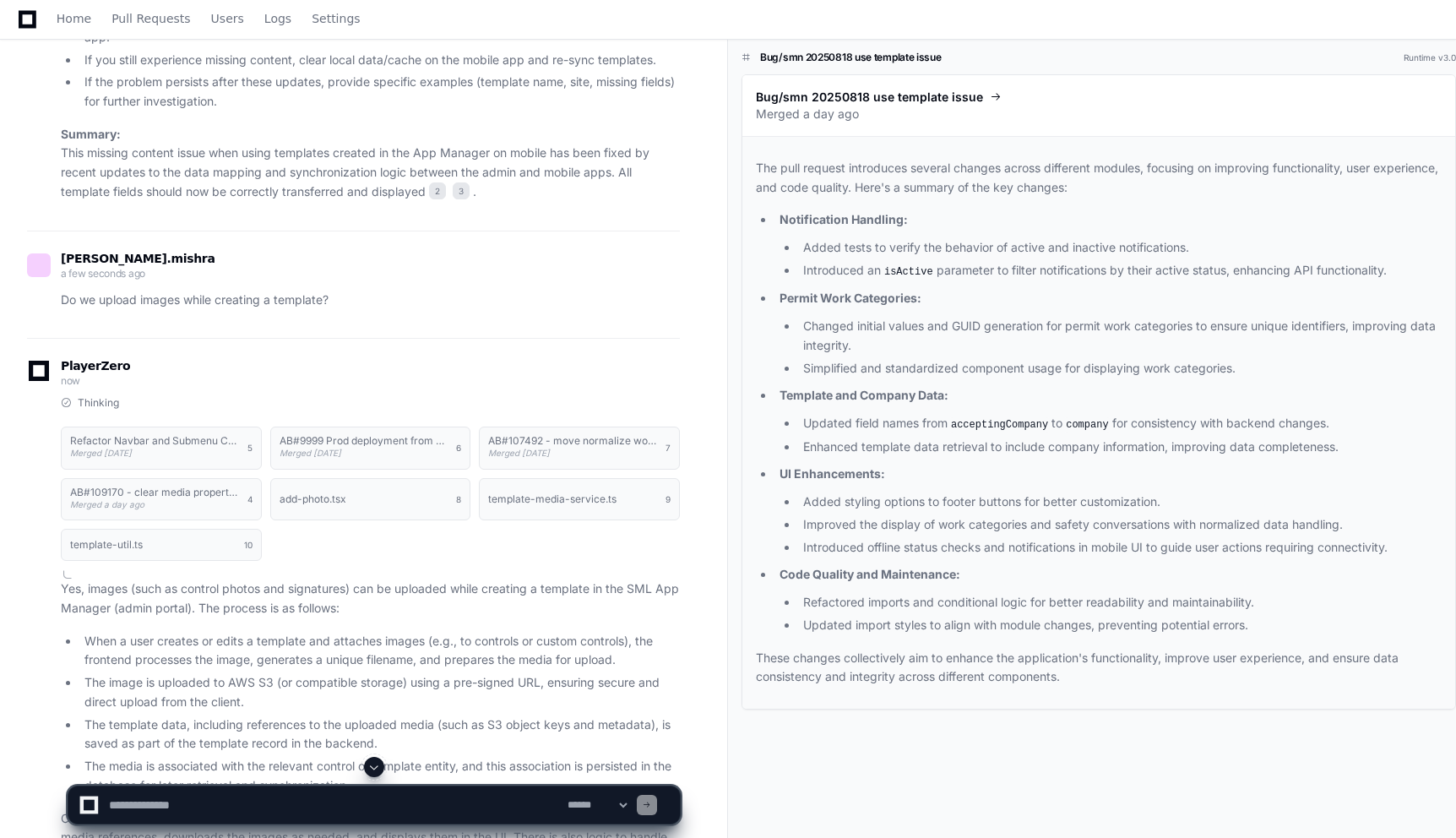
scroll to position [3317, 0]
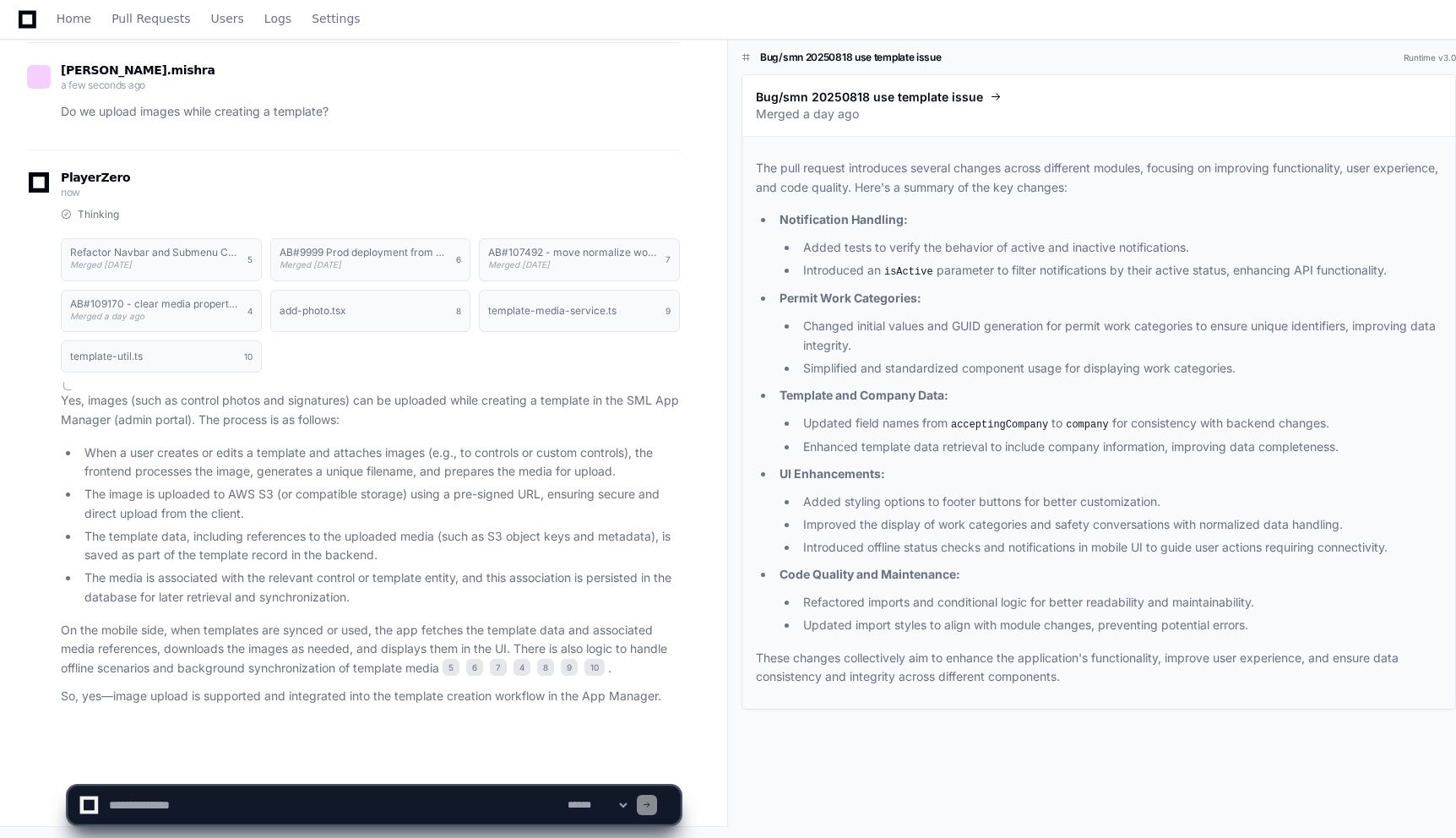
click at [533, 421] on p "Yes, images (such as control photos and signatures) can be uploaded while creat…" at bounding box center [371, 410] width 619 height 39
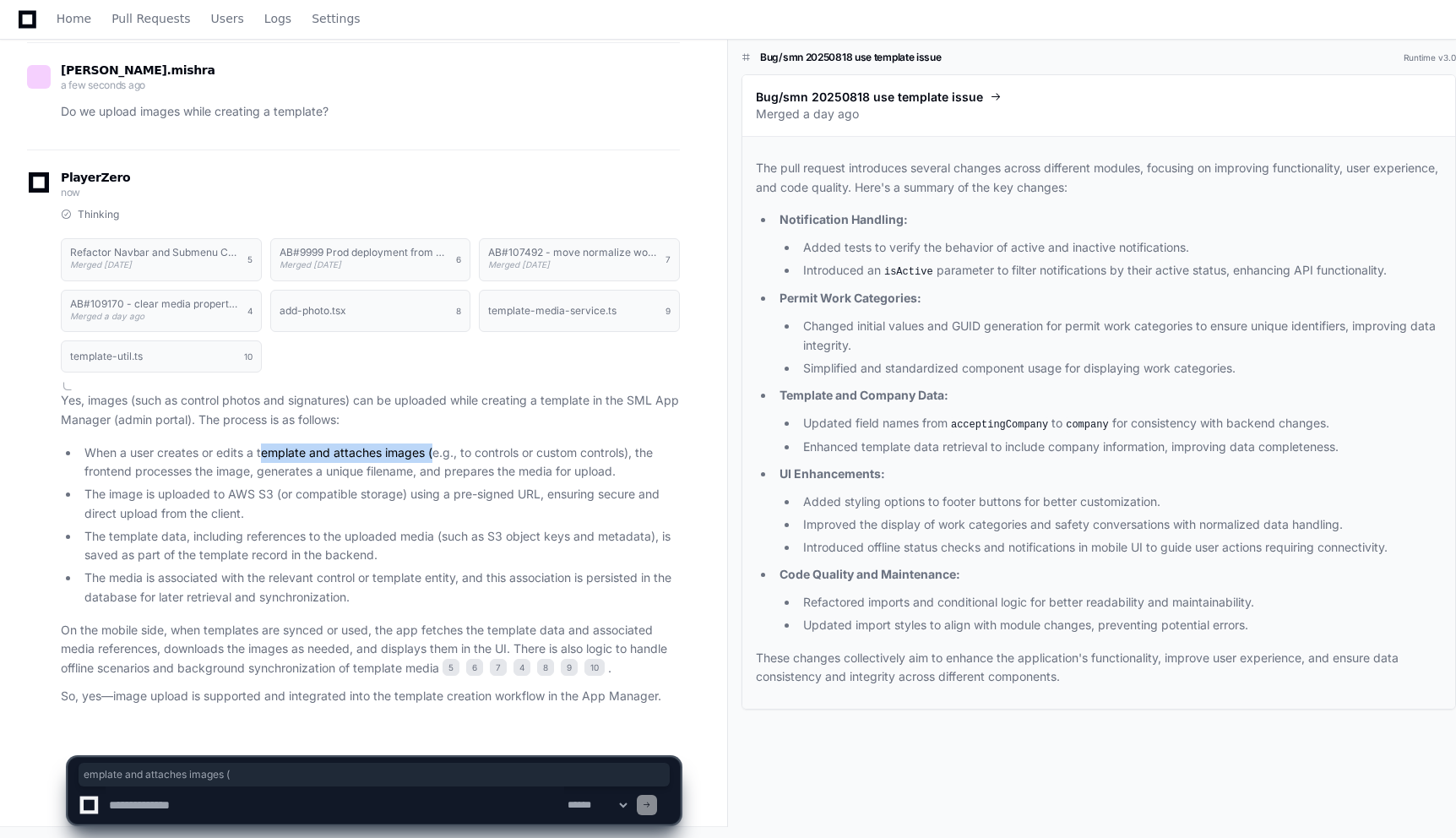
drag, startPoint x: 260, startPoint y: 449, endPoint x: 434, endPoint y: 449, distance: 174.0
click at [434, 449] on li "When a user creates or edits a template and attaches images (e.g., to controls …" at bounding box center [379, 463] width 601 height 39
click at [487, 449] on li "When a user creates or edits a template and attaches images (e.g., to controls …" at bounding box center [379, 463] width 601 height 39
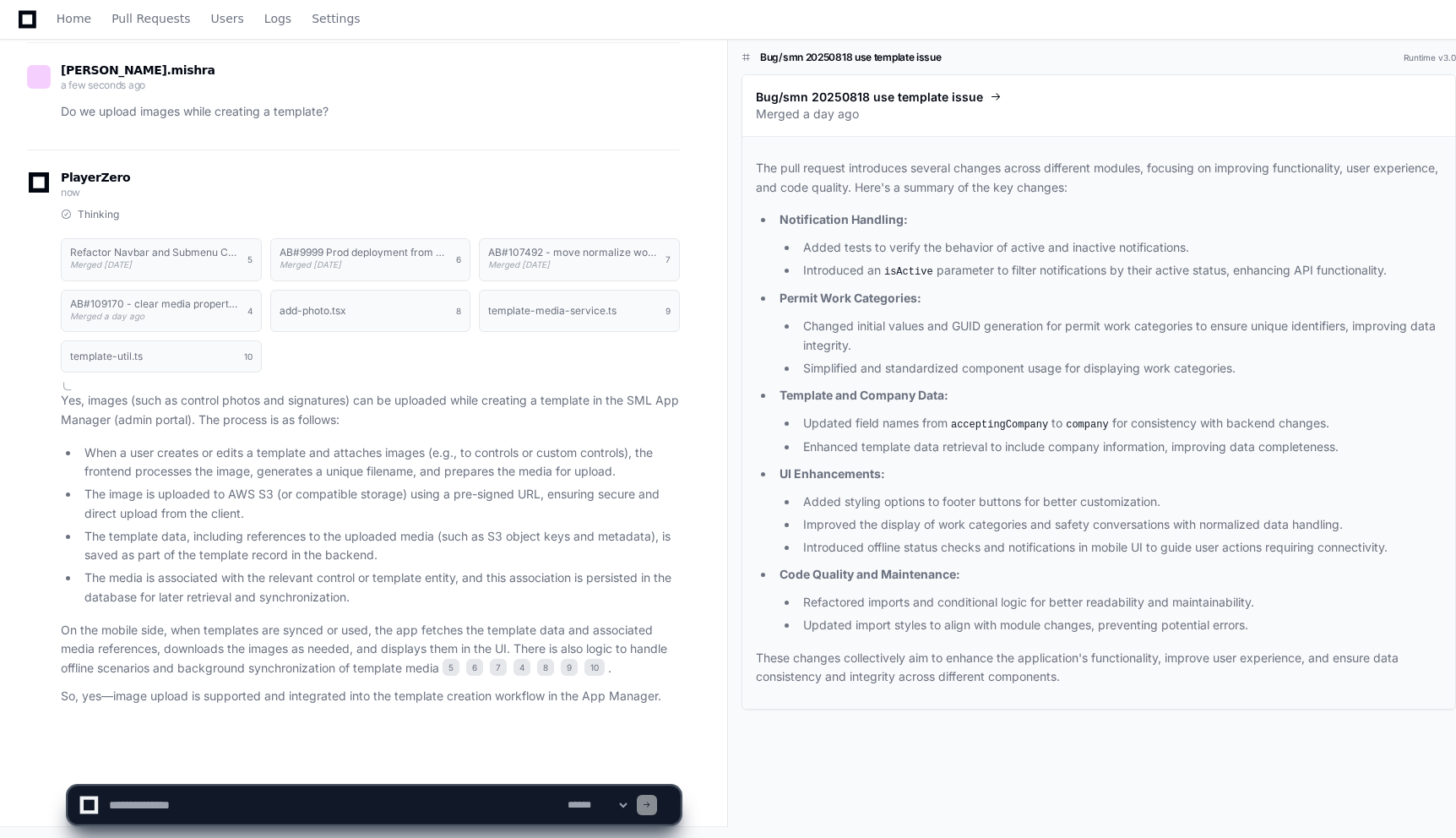
click at [514, 415] on p "Yes, images (such as control photos and signatures) can be uploaded while creat…" at bounding box center [371, 410] width 619 height 39
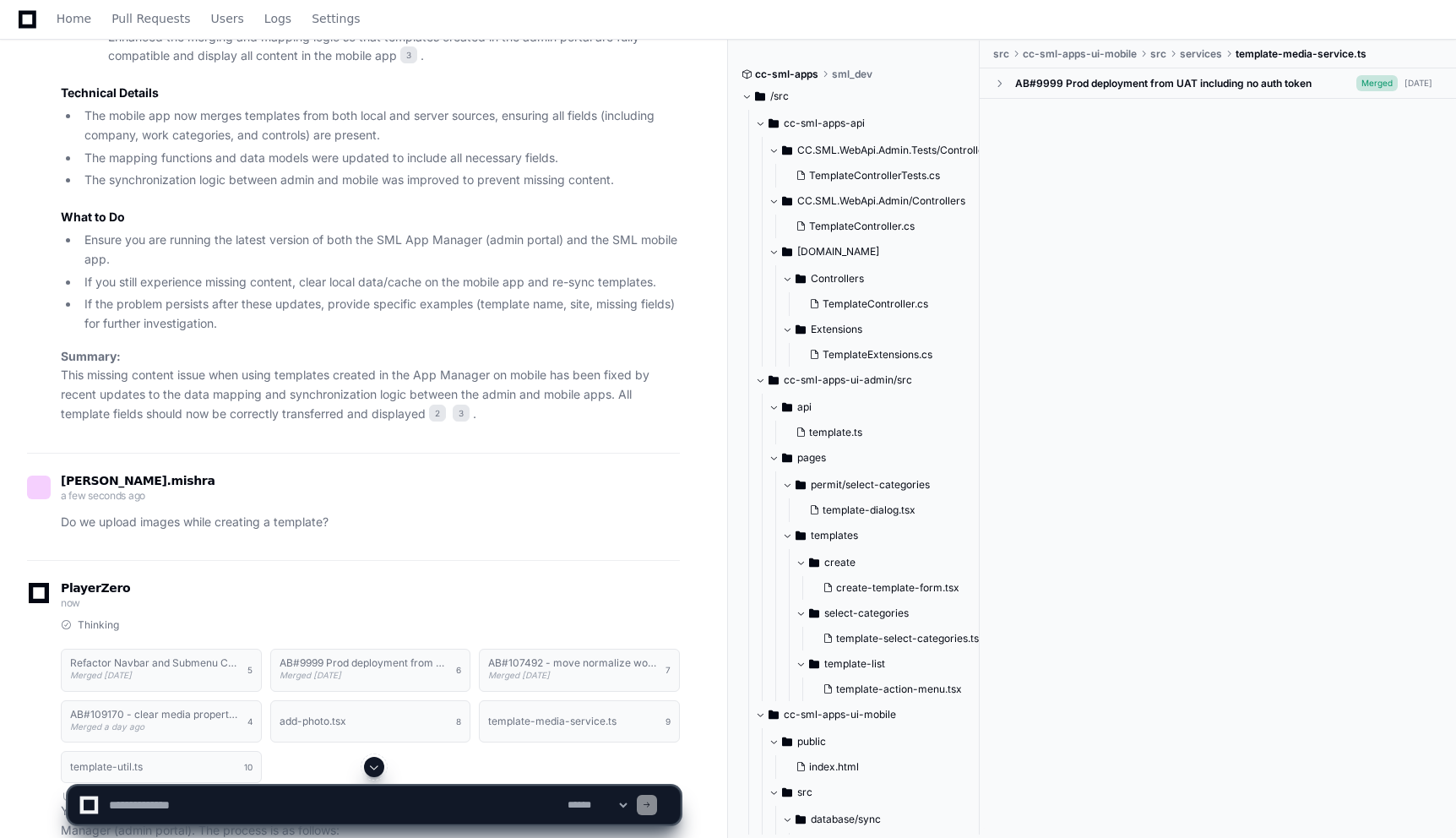
scroll to position [2945, 0]
